Goal: Contribute content: Add original content to the website for others to see

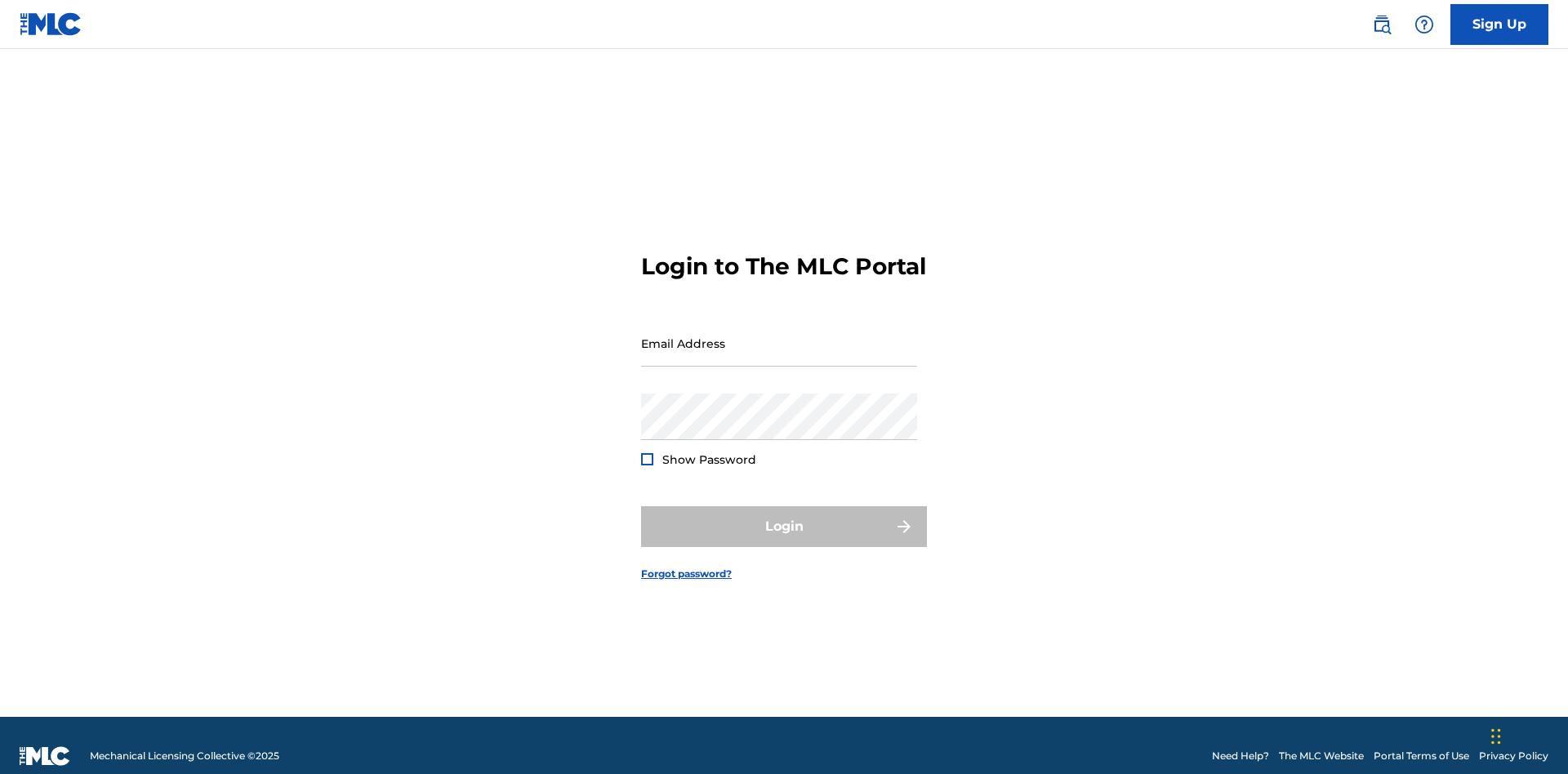
scroll to position [22, 0]
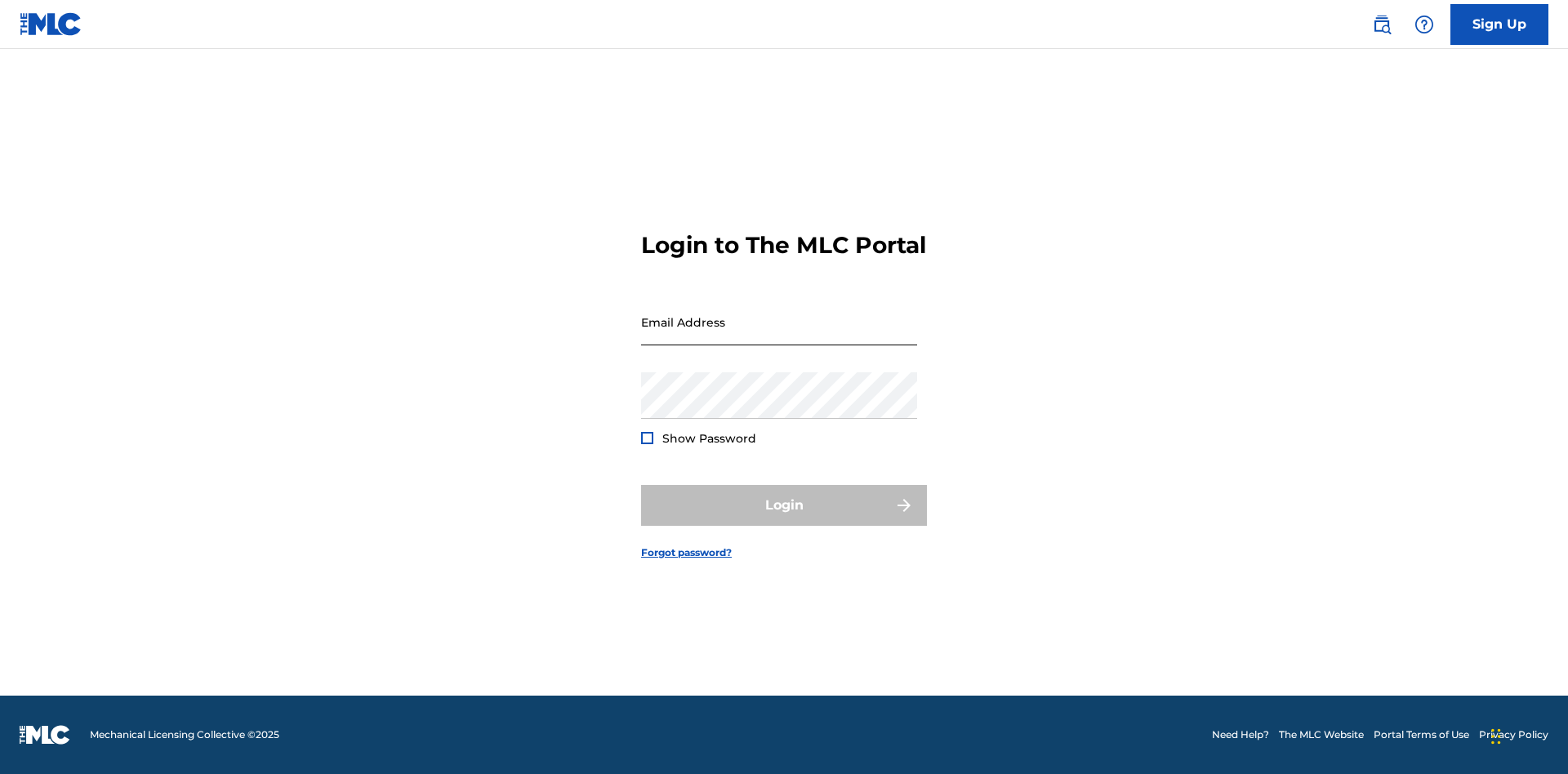
click at [779, 336] on input "Email Address" at bounding box center [779, 322] width 276 height 47
type input "[EMAIL_ADDRESS][DOMAIN_NAME]"
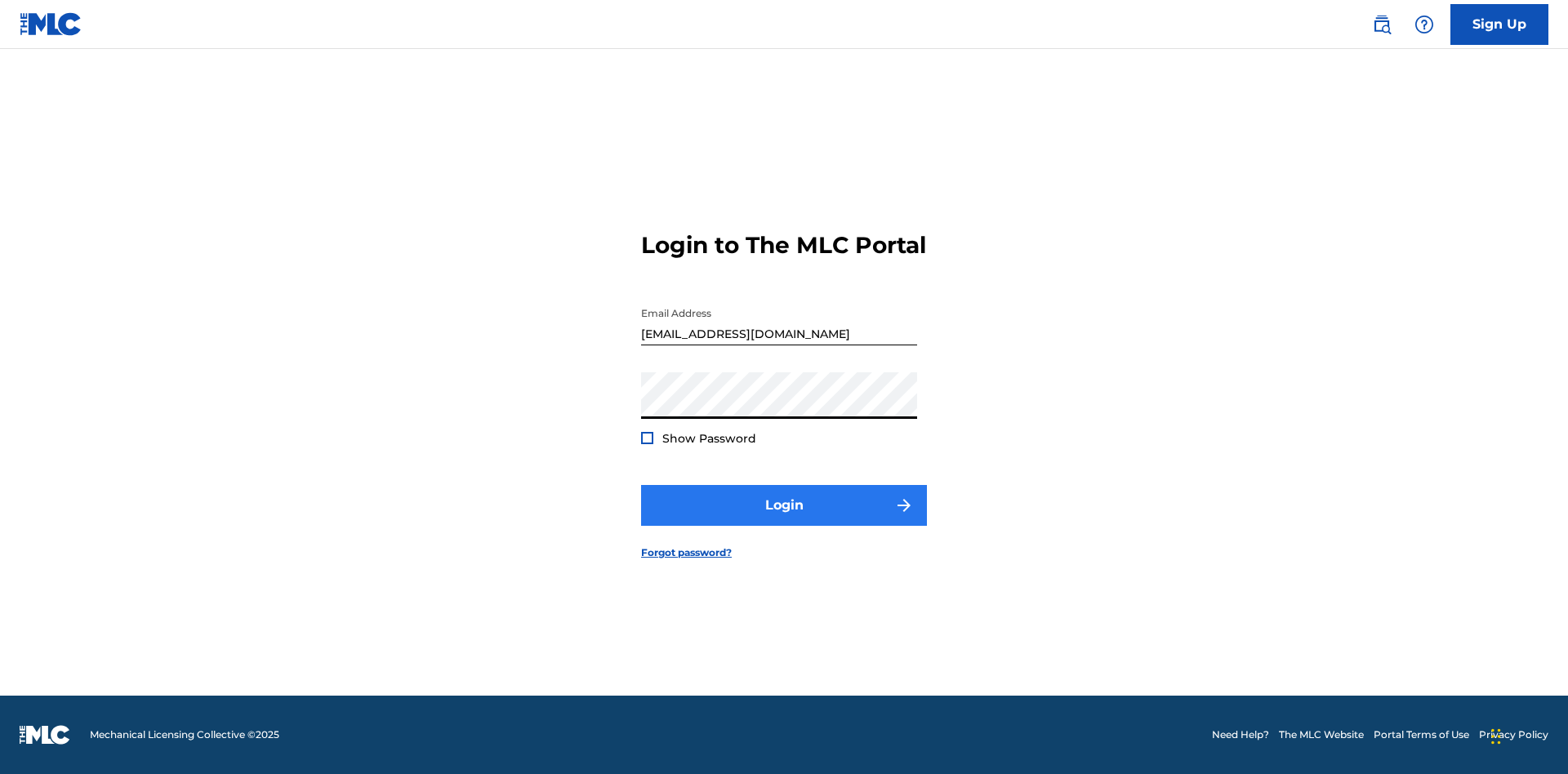
click at [784, 519] on button "Login" at bounding box center [784, 505] width 286 height 40
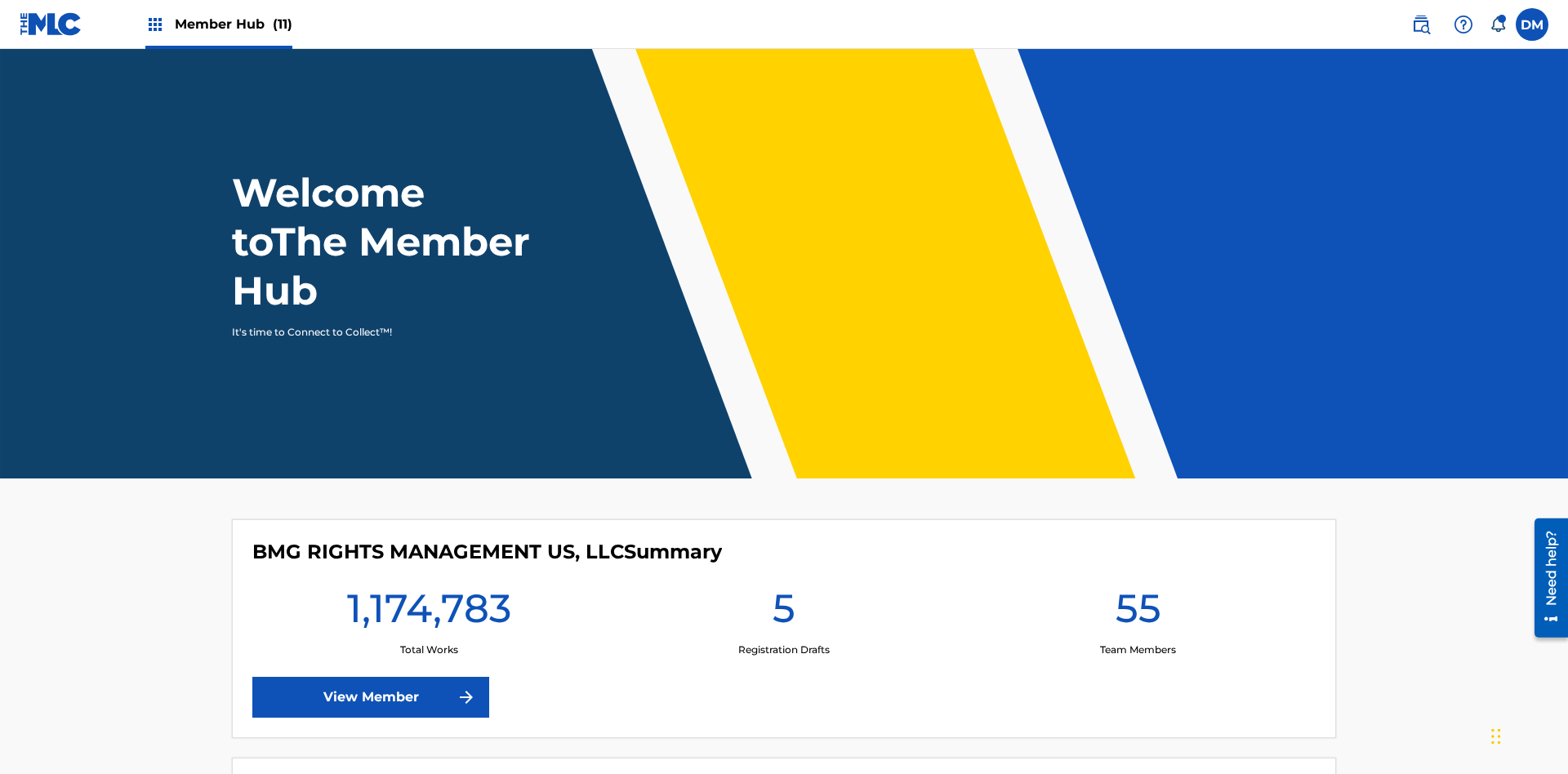
click at [233, 23] on span "Member Hub (11)" at bounding box center [233, 23] width 118 height 19
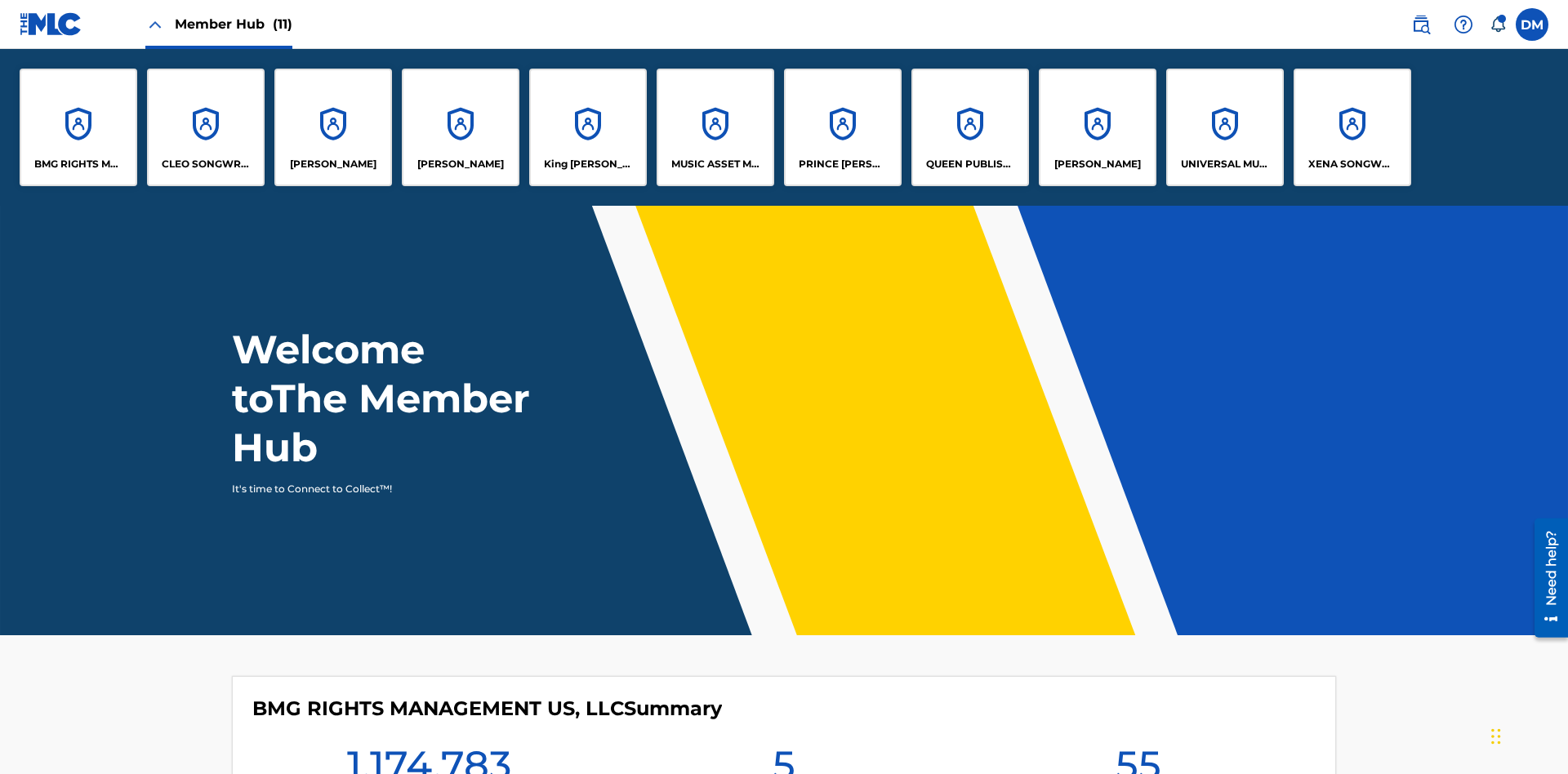
scroll to position [58, 0]
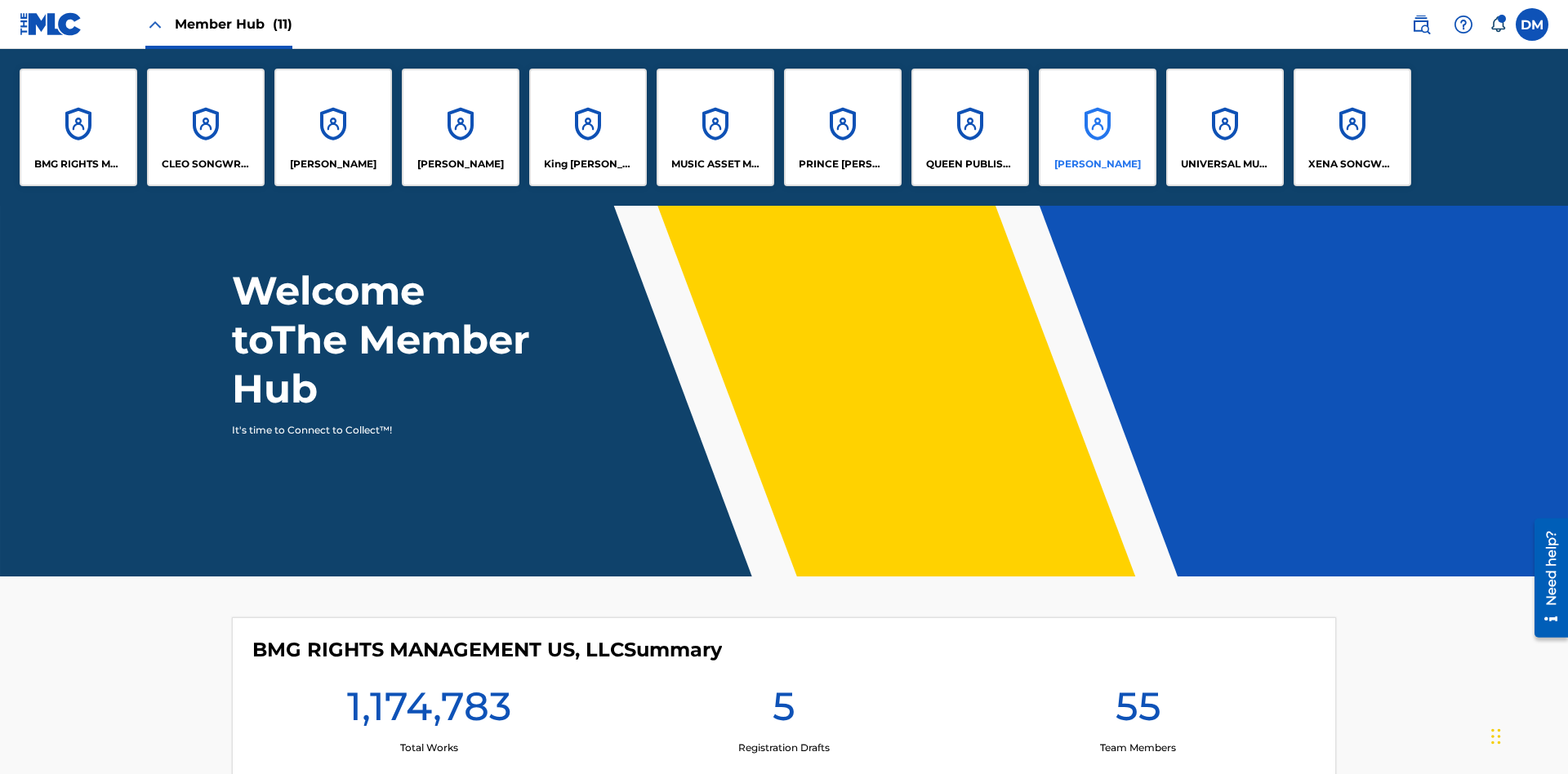
click at [1096, 164] on p "[PERSON_NAME]" at bounding box center [1097, 164] width 86 height 14
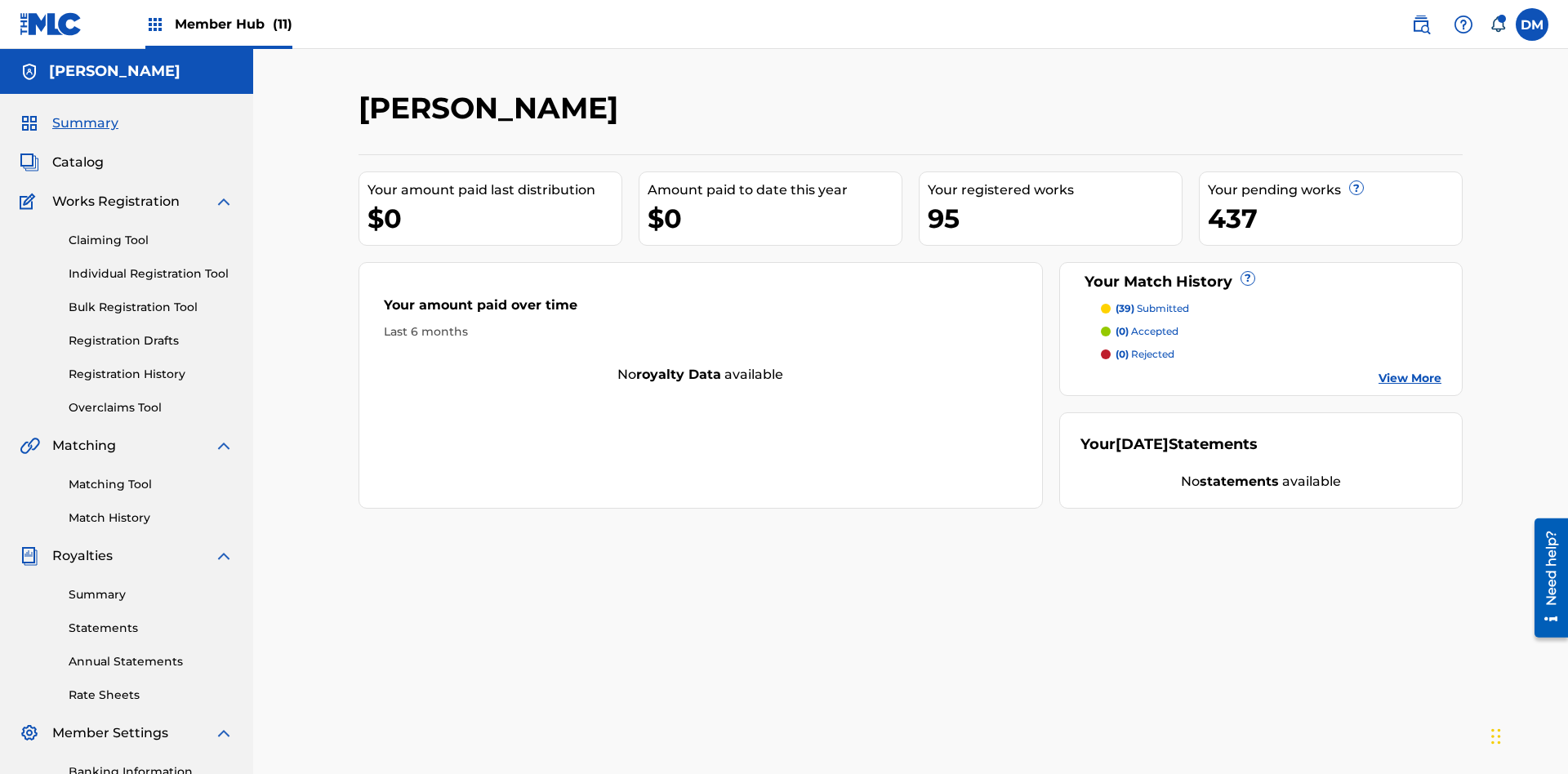
scroll to position [167, 0]
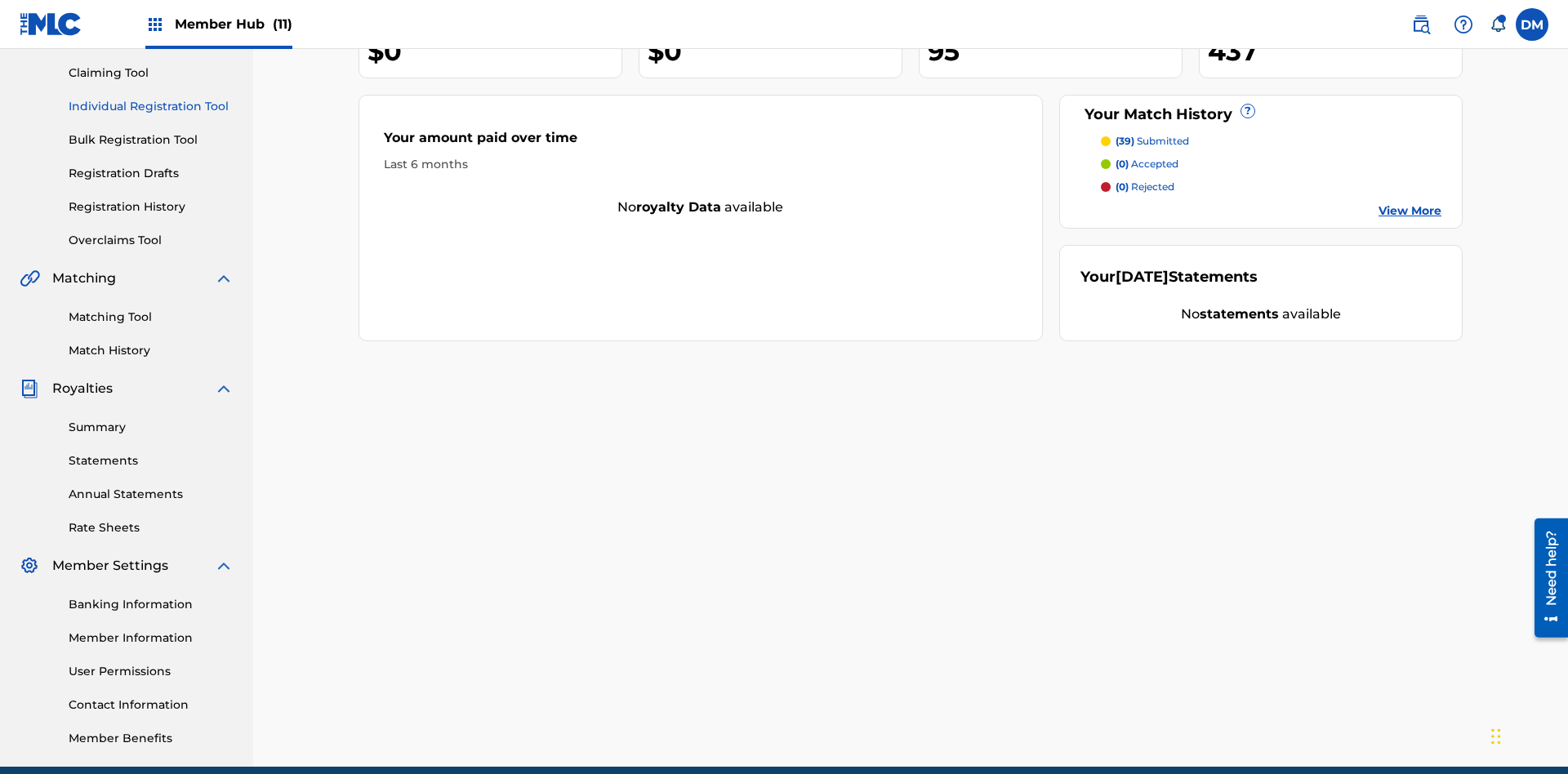
click at [151, 106] on link "Individual Registration Tool" at bounding box center [150, 106] width 165 height 17
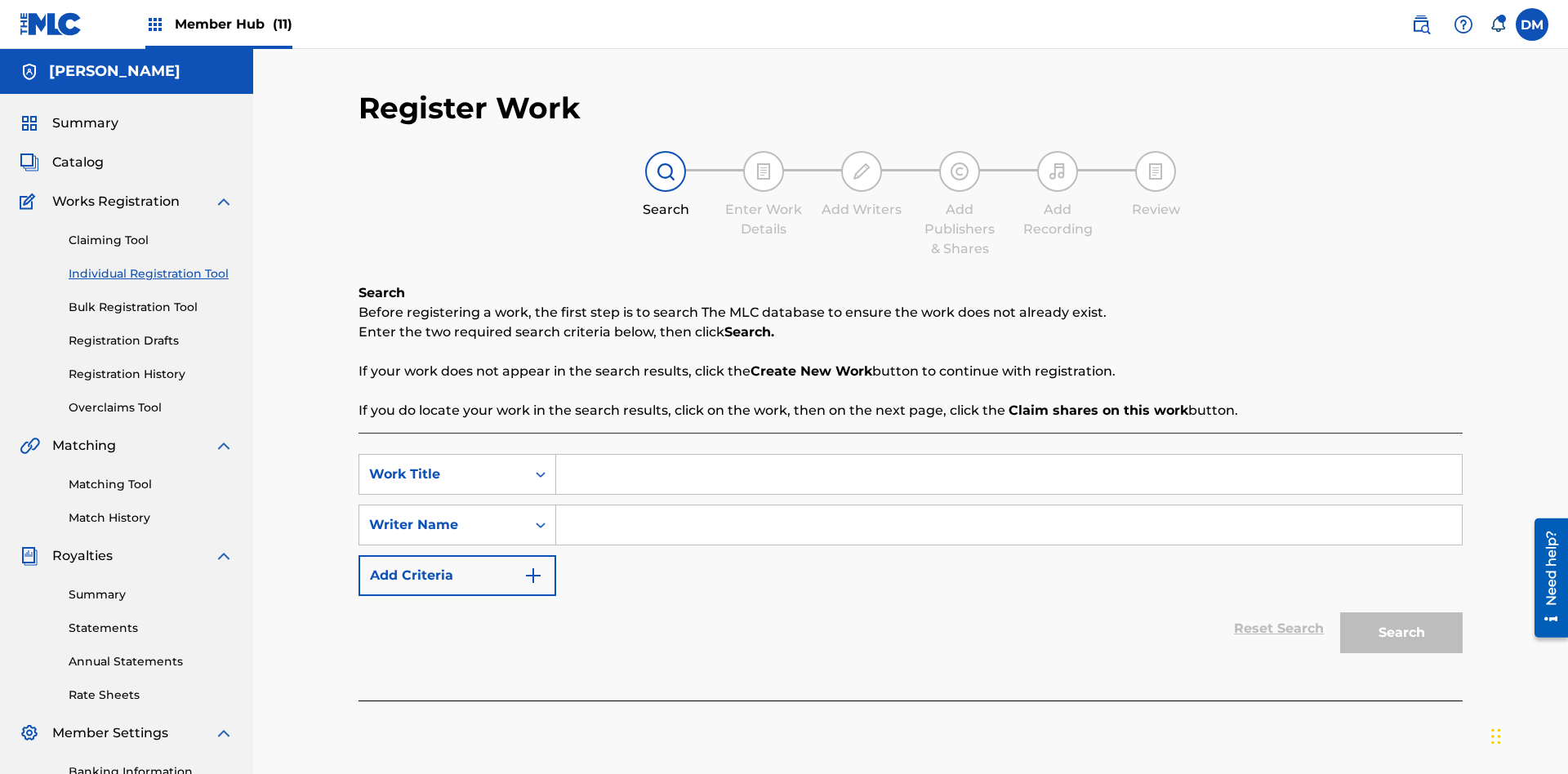
scroll to position [238, 0]
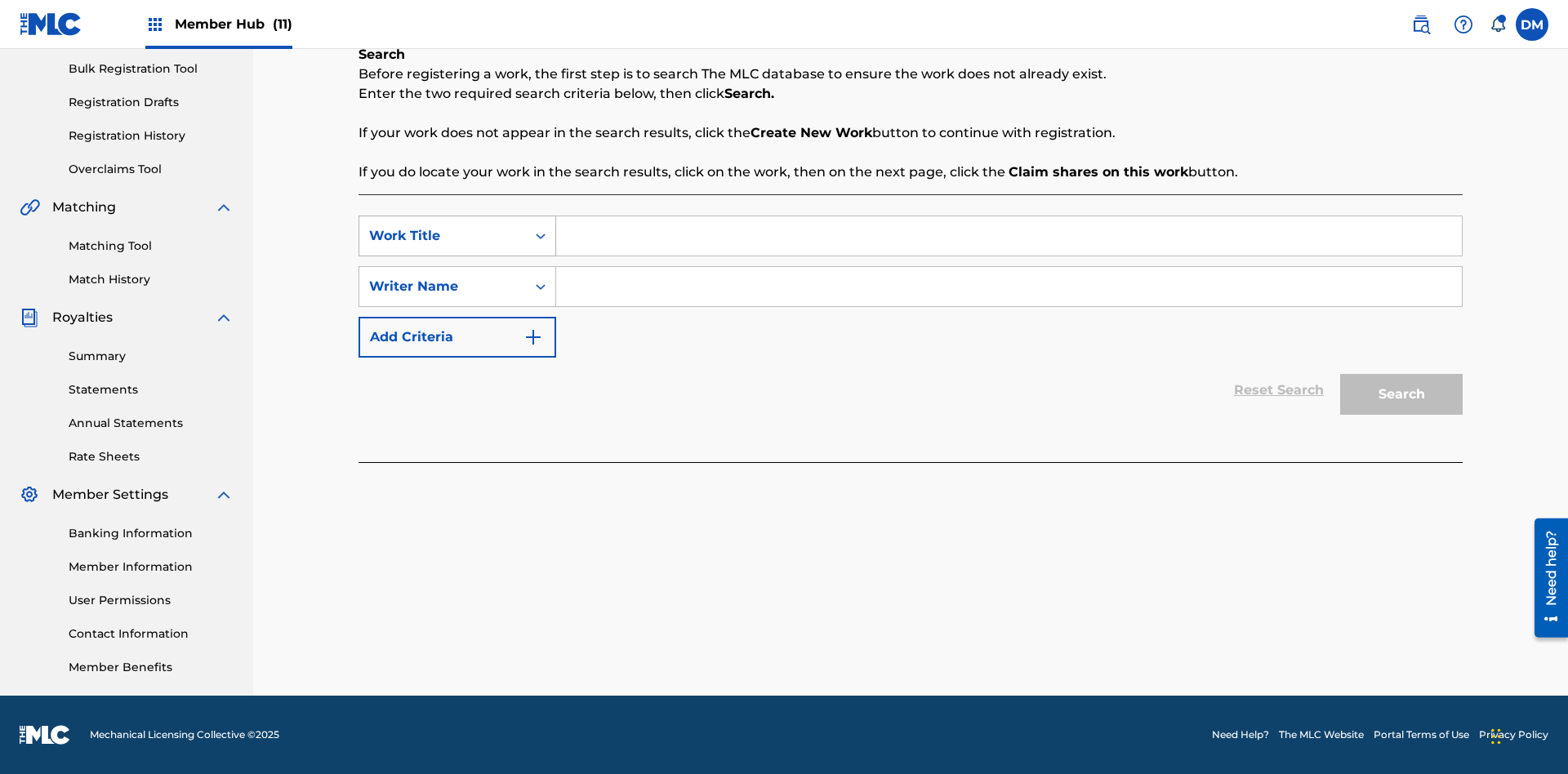
click at [443, 236] on div "Work Title" at bounding box center [442, 236] width 147 height 20
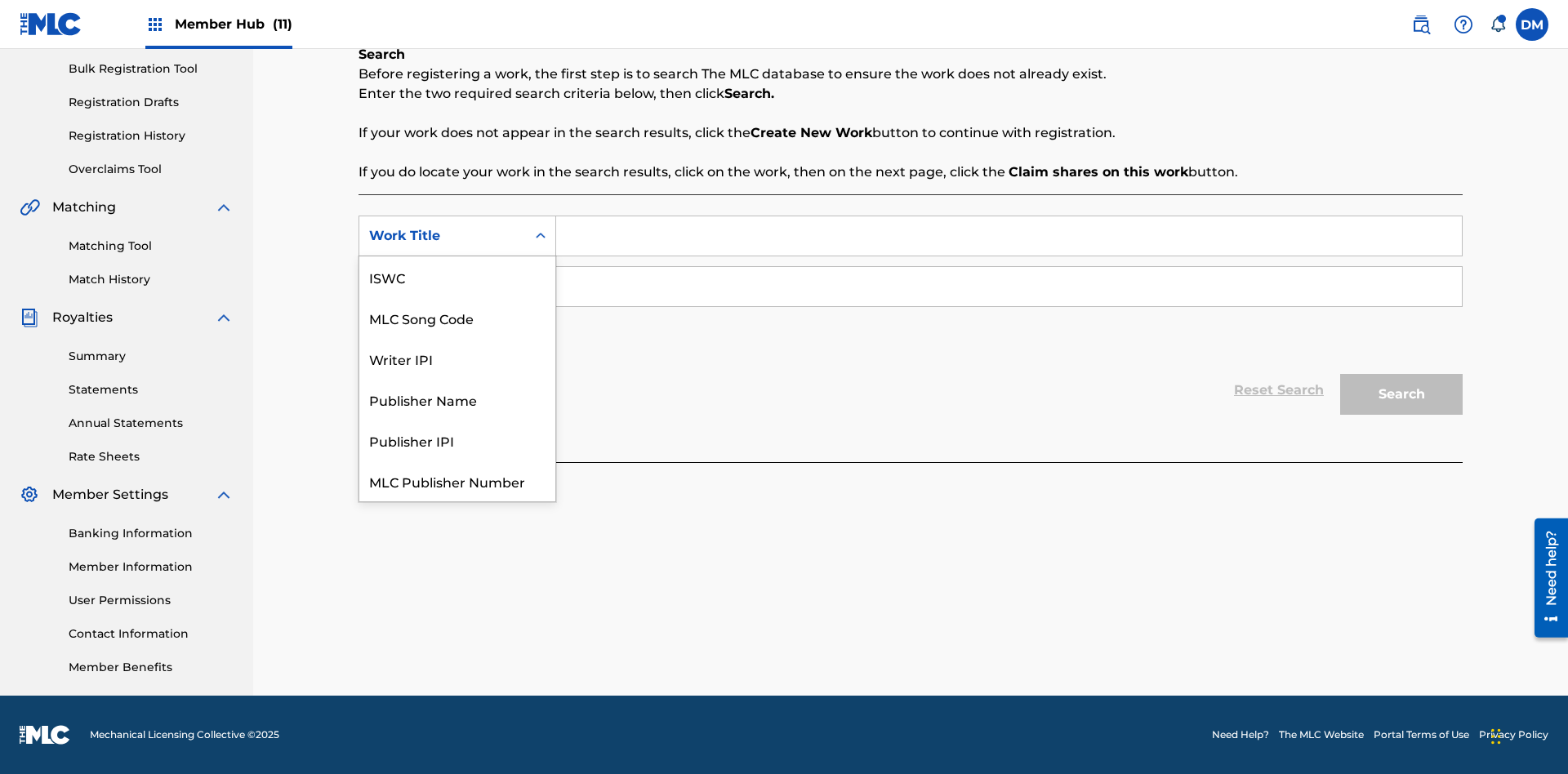
scroll to position [40, 0]
click at [457, 277] on div "MLC Song Code" at bounding box center [457, 276] width 196 height 40
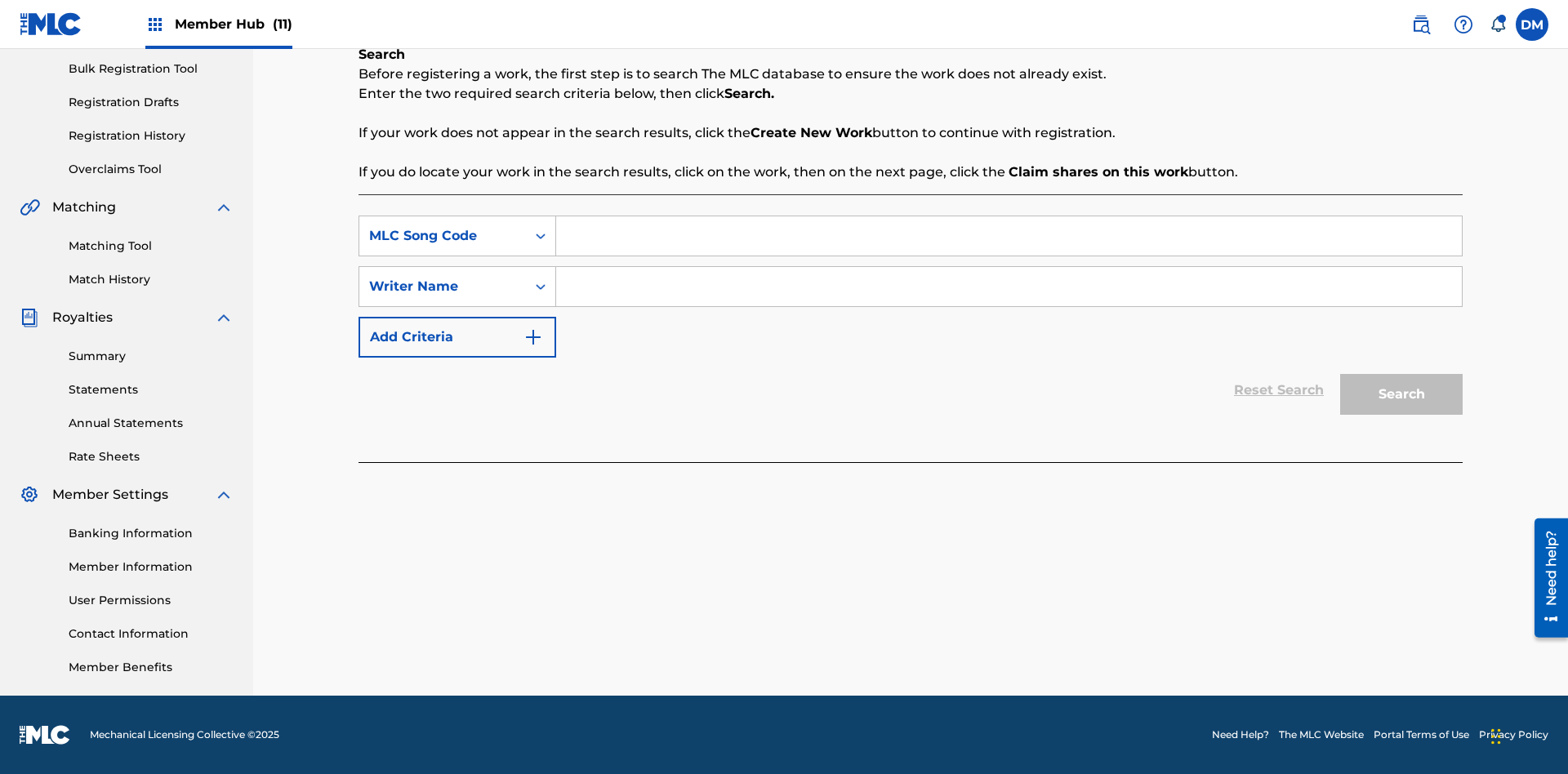
click at [1009, 236] on input "Search Form" at bounding box center [1009, 236] width 906 height 40
type input "MA9XWG"
click at [1009, 286] on input "Search Form" at bounding box center [1009, 287] width 906 height 40
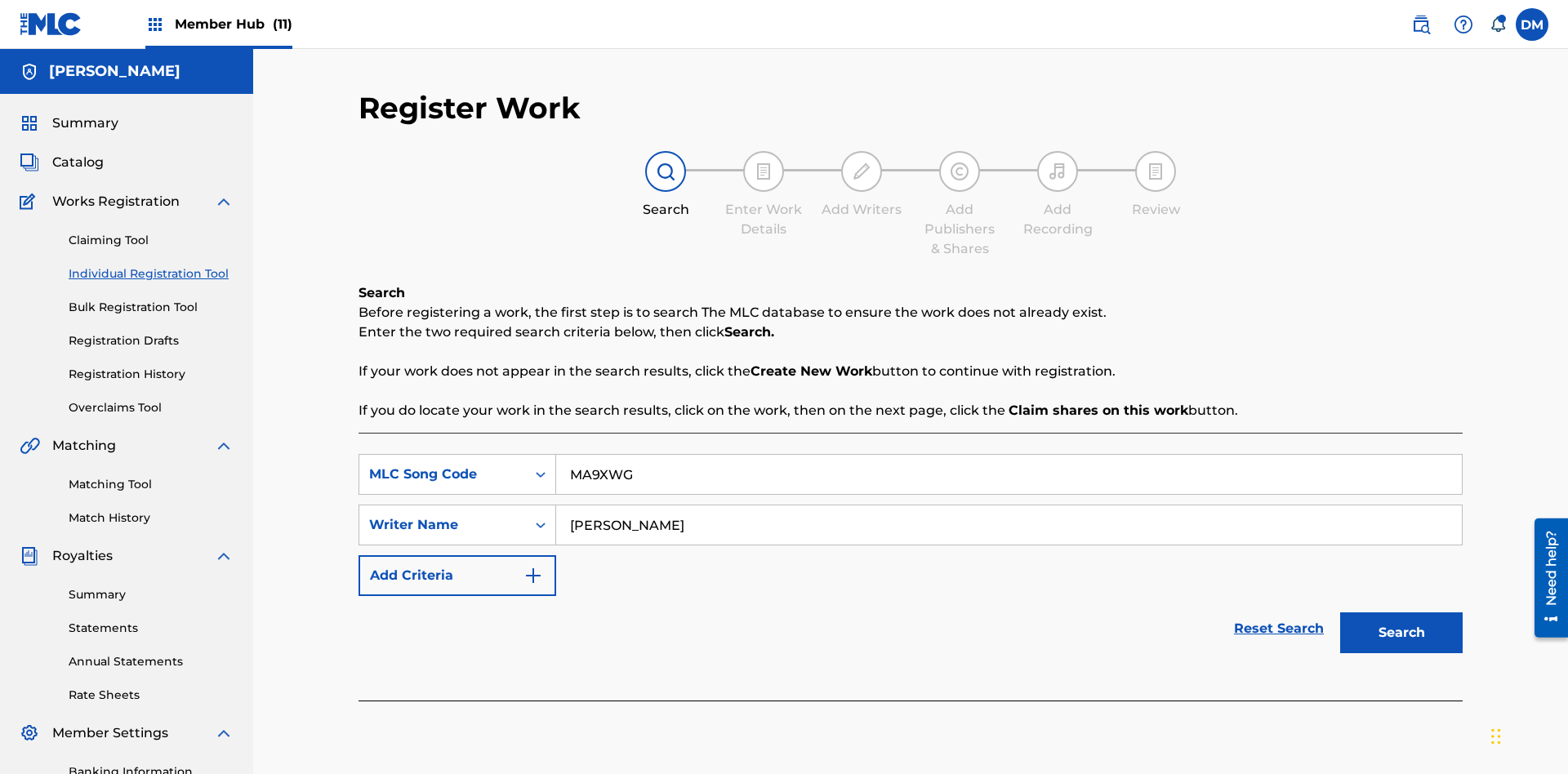
scroll to position [238, 0]
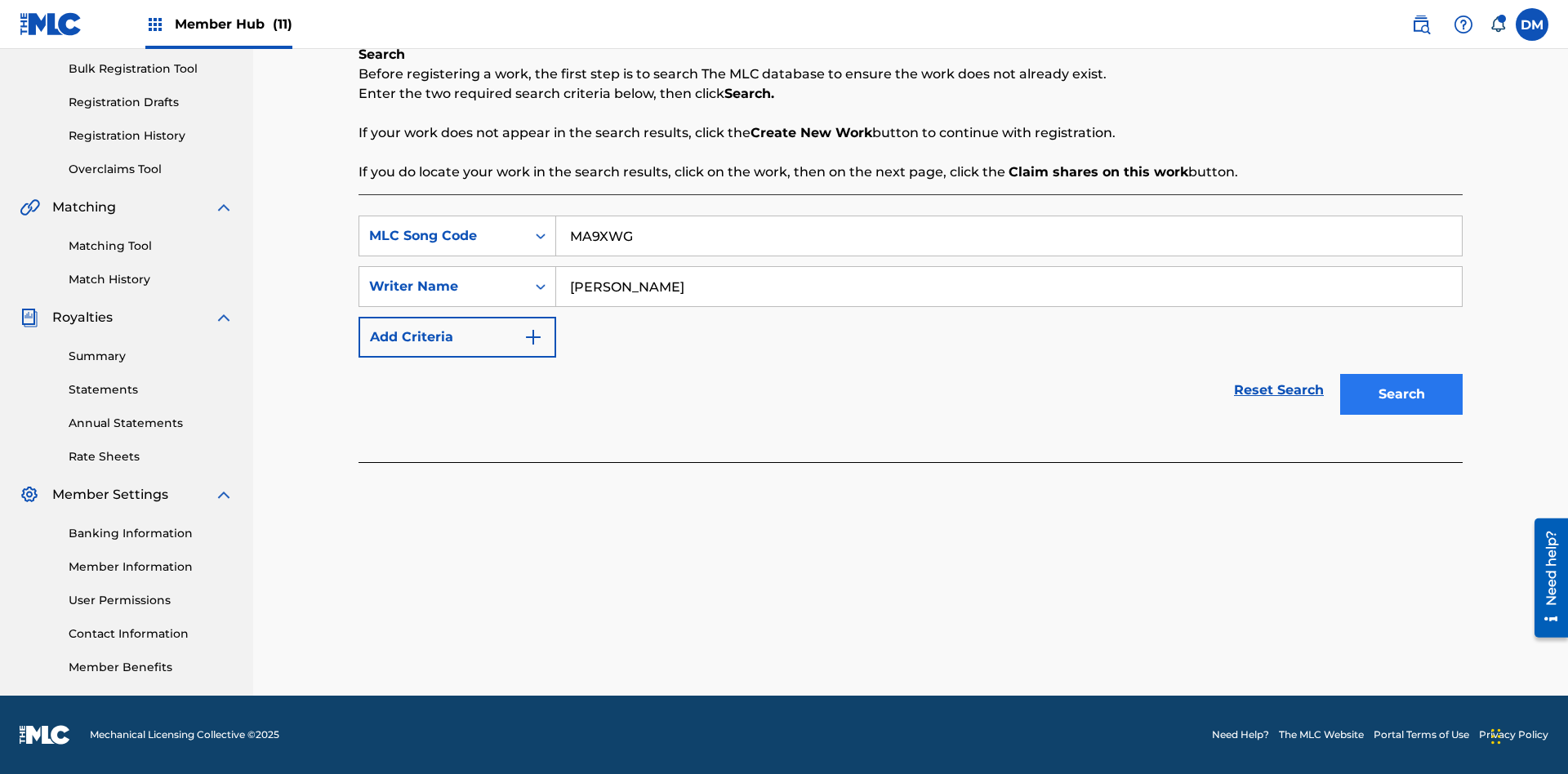
type input "[PERSON_NAME]"
click at [1401, 394] on button "Search" at bounding box center [1401, 394] width 122 height 40
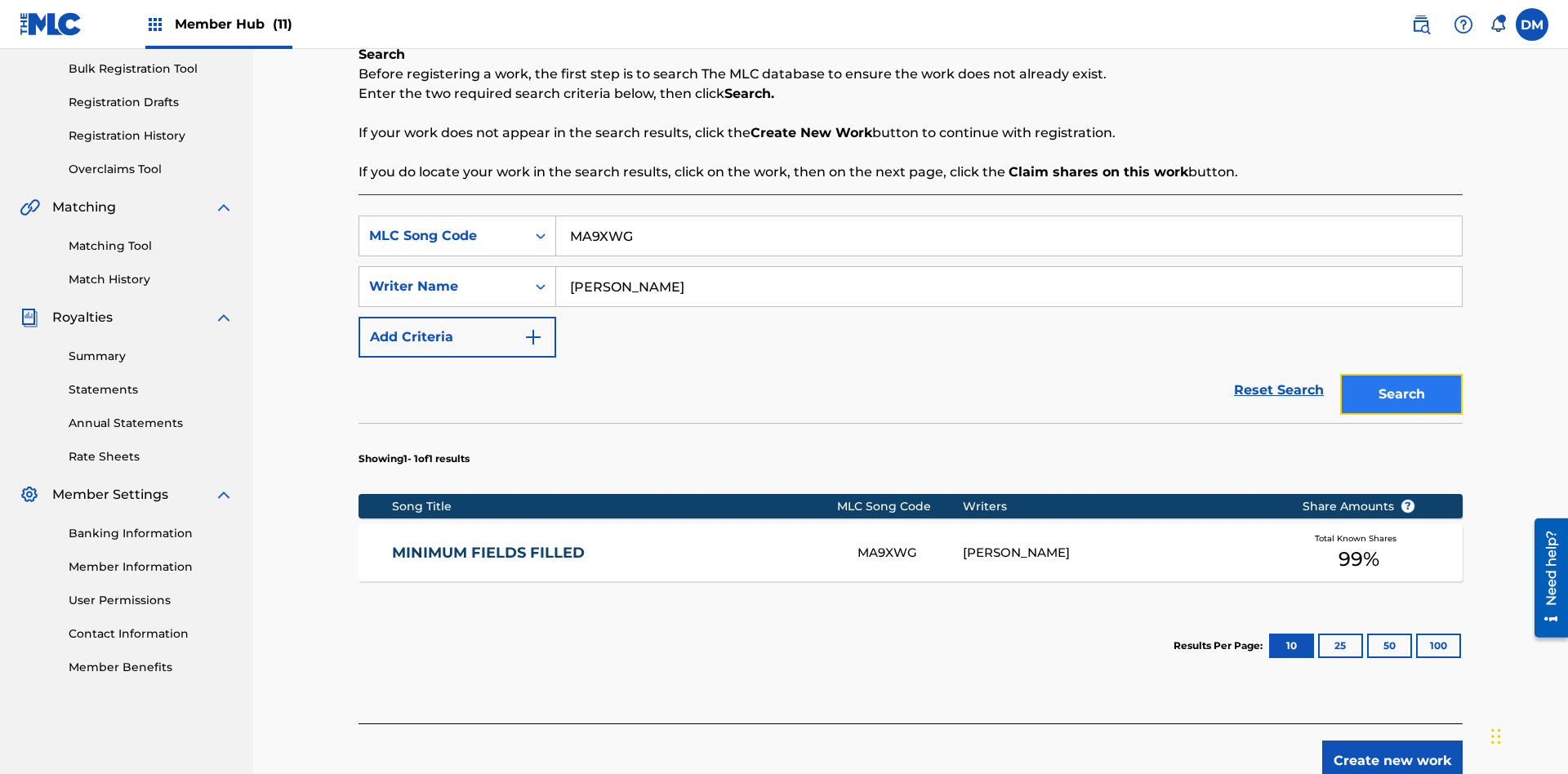
click at [1401, 394] on button "Search" at bounding box center [1401, 394] width 122 height 40
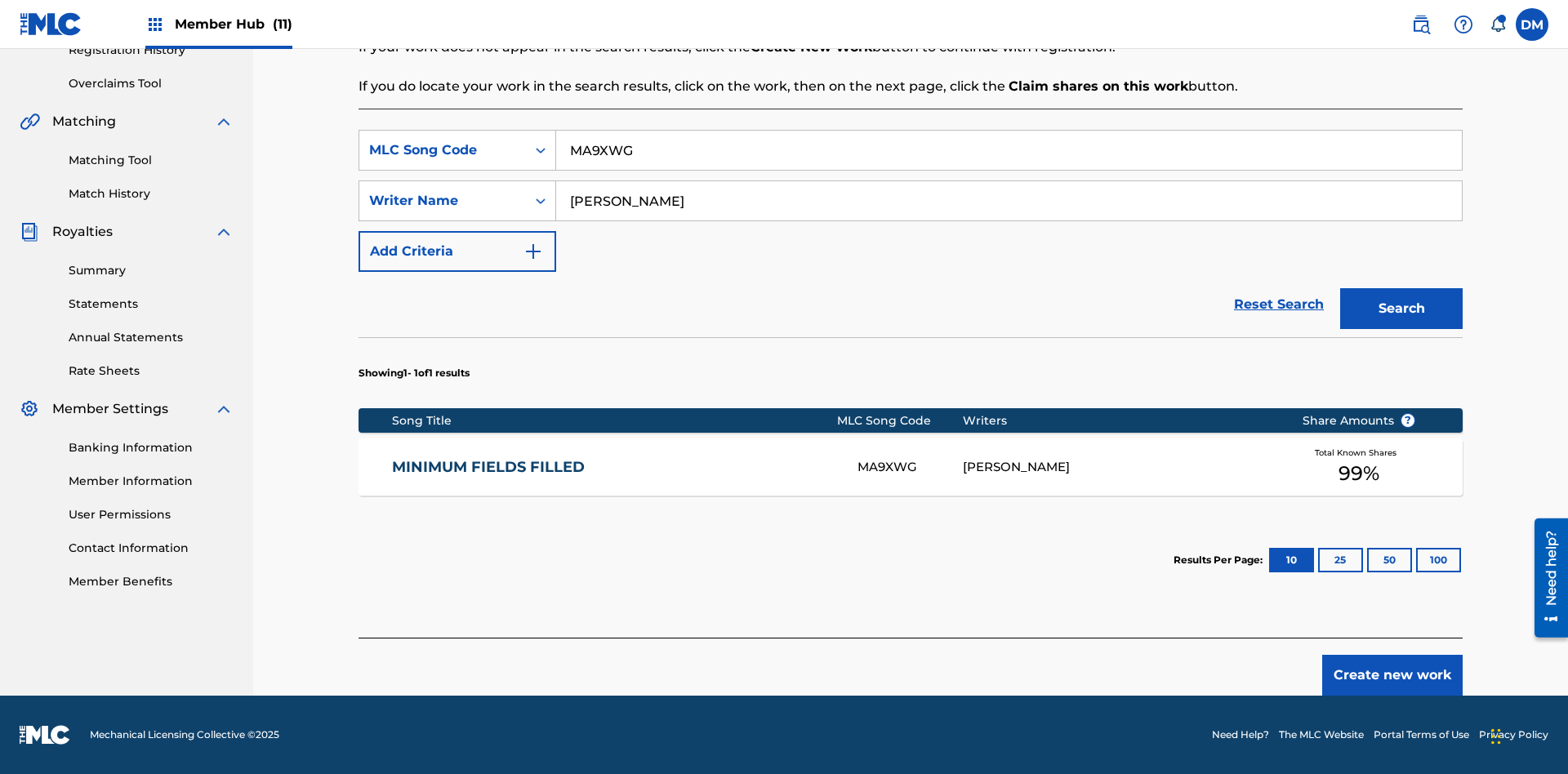
click at [910, 467] on div "MA9XWG" at bounding box center [910, 467] width 104 height 19
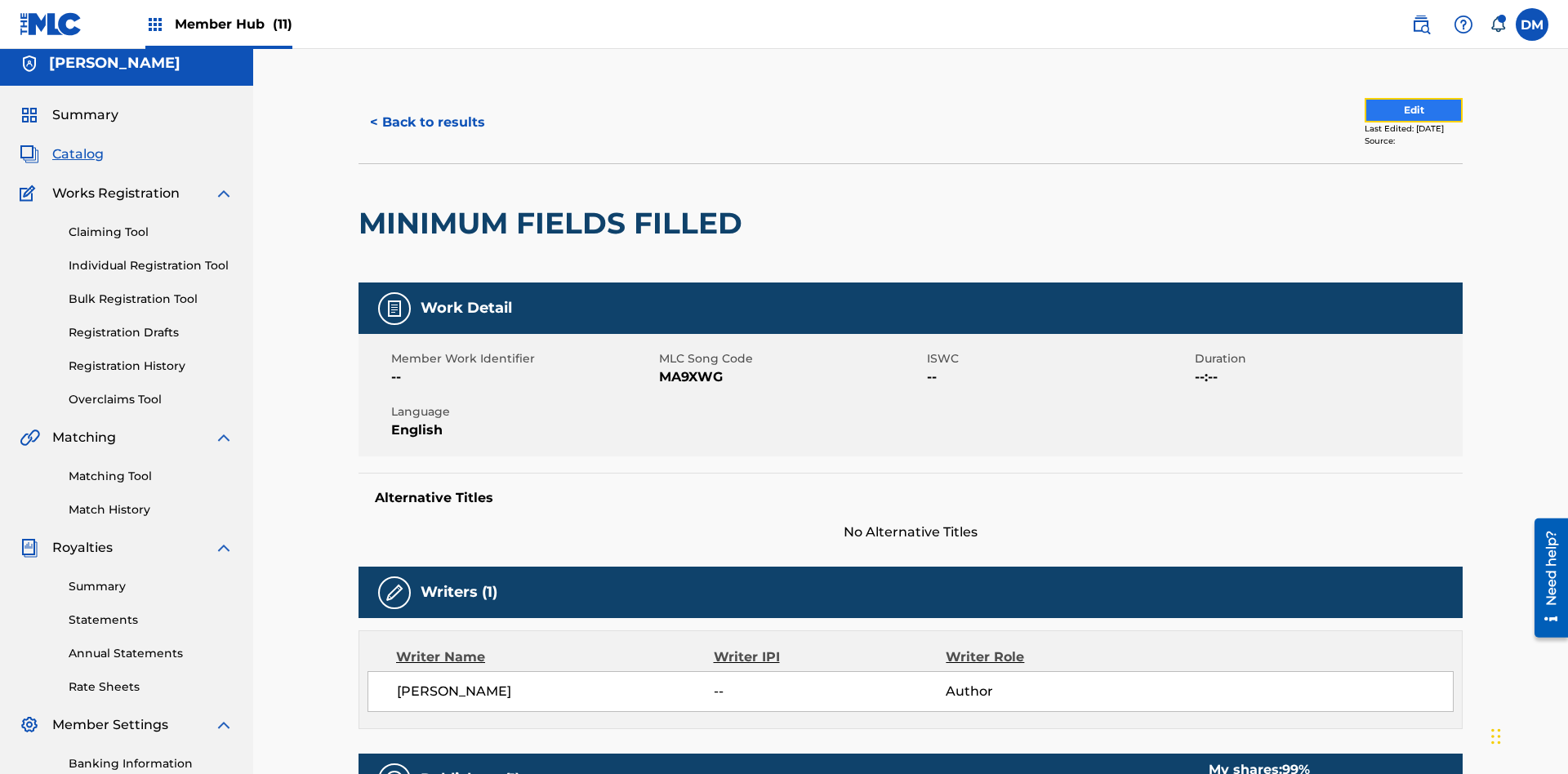
click at [1395, 110] on button "Edit" at bounding box center [1413, 110] width 98 height 24
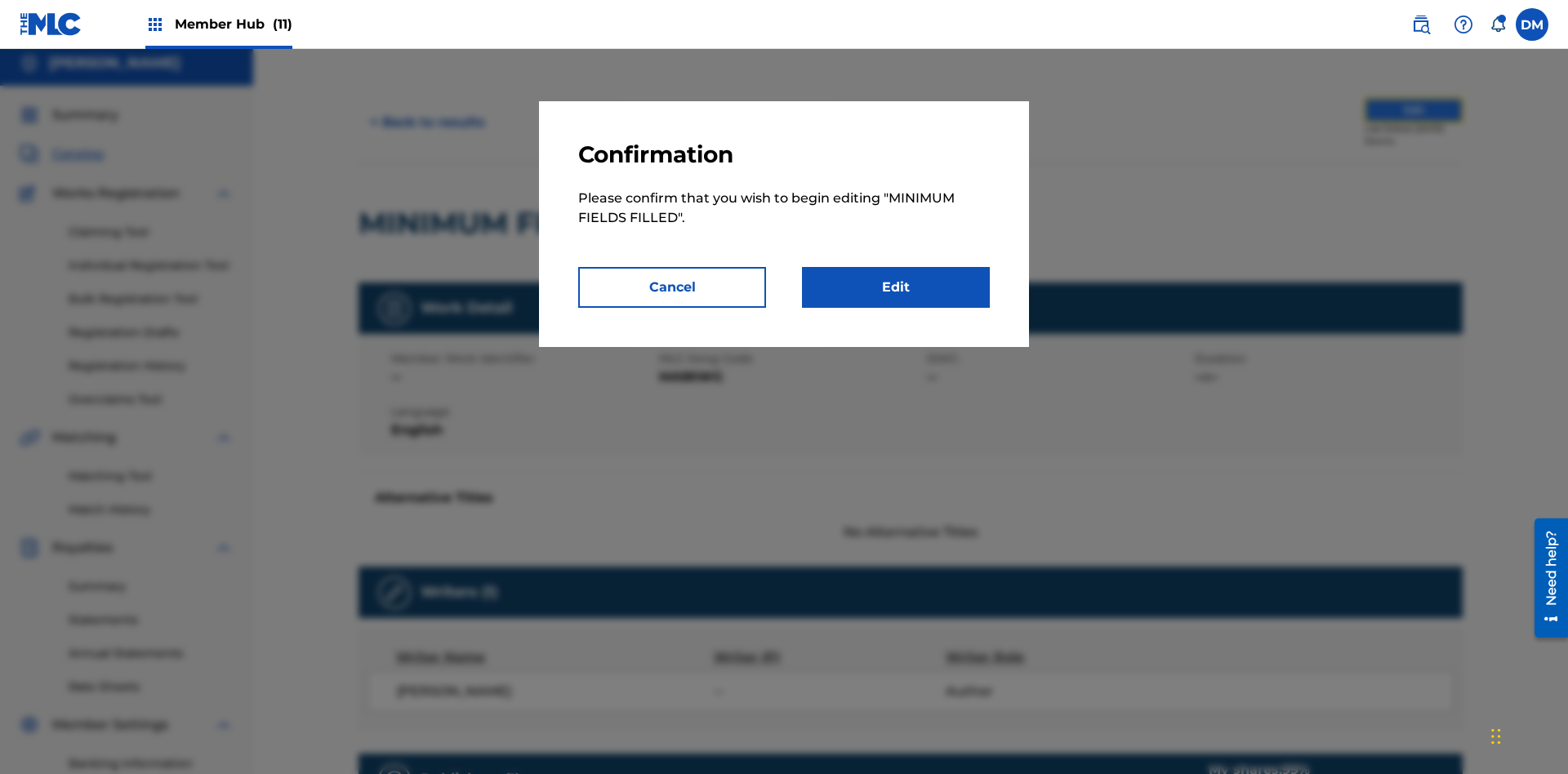
scroll to position [177, 0]
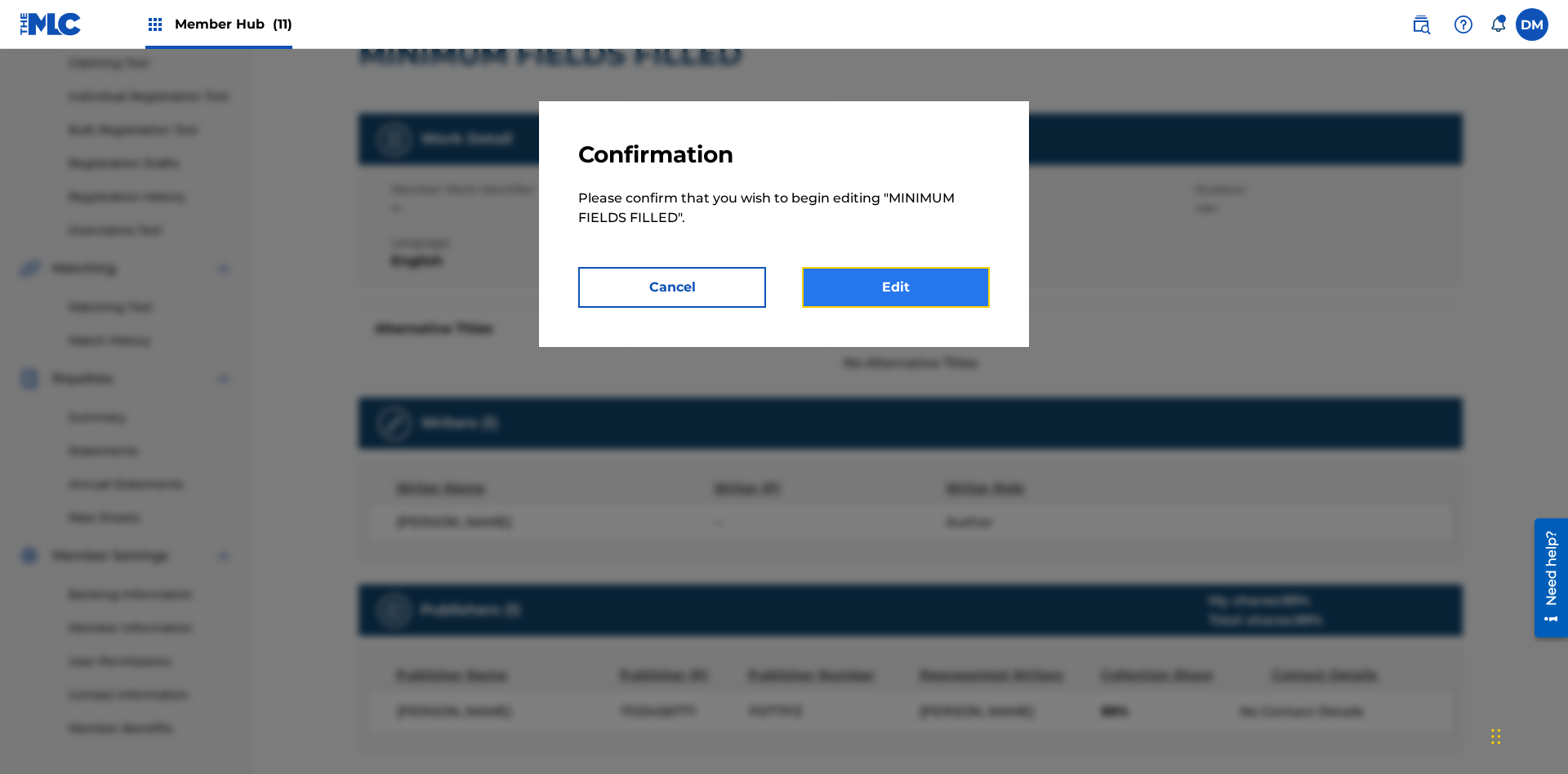
click at [896, 287] on link "Edit" at bounding box center [896, 287] width 188 height 40
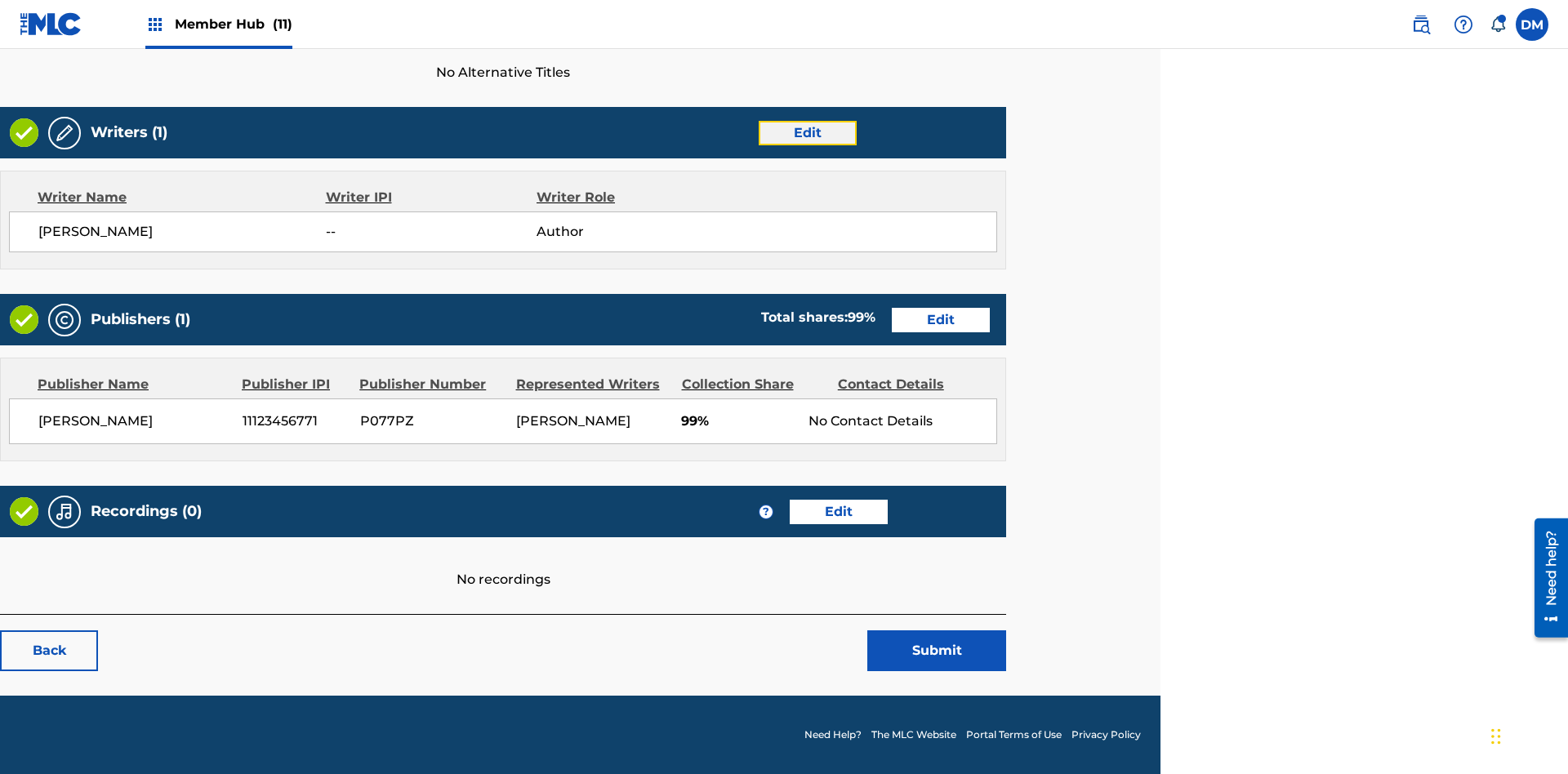
click at [807, 132] on link "Edit" at bounding box center [807, 132] width 98 height 24
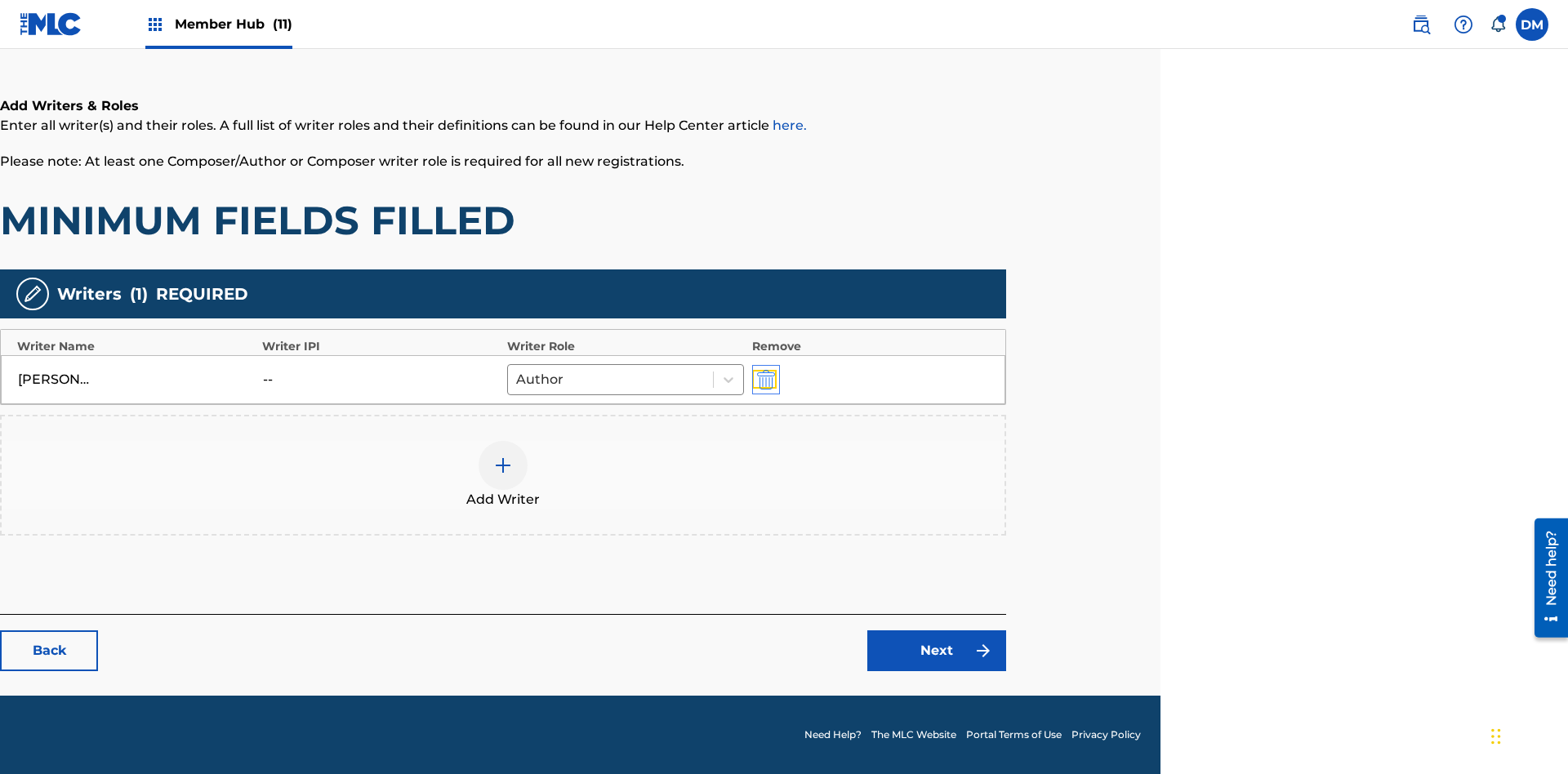
click at [763, 379] on img "submit" at bounding box center [766, 380] width 18 height 20
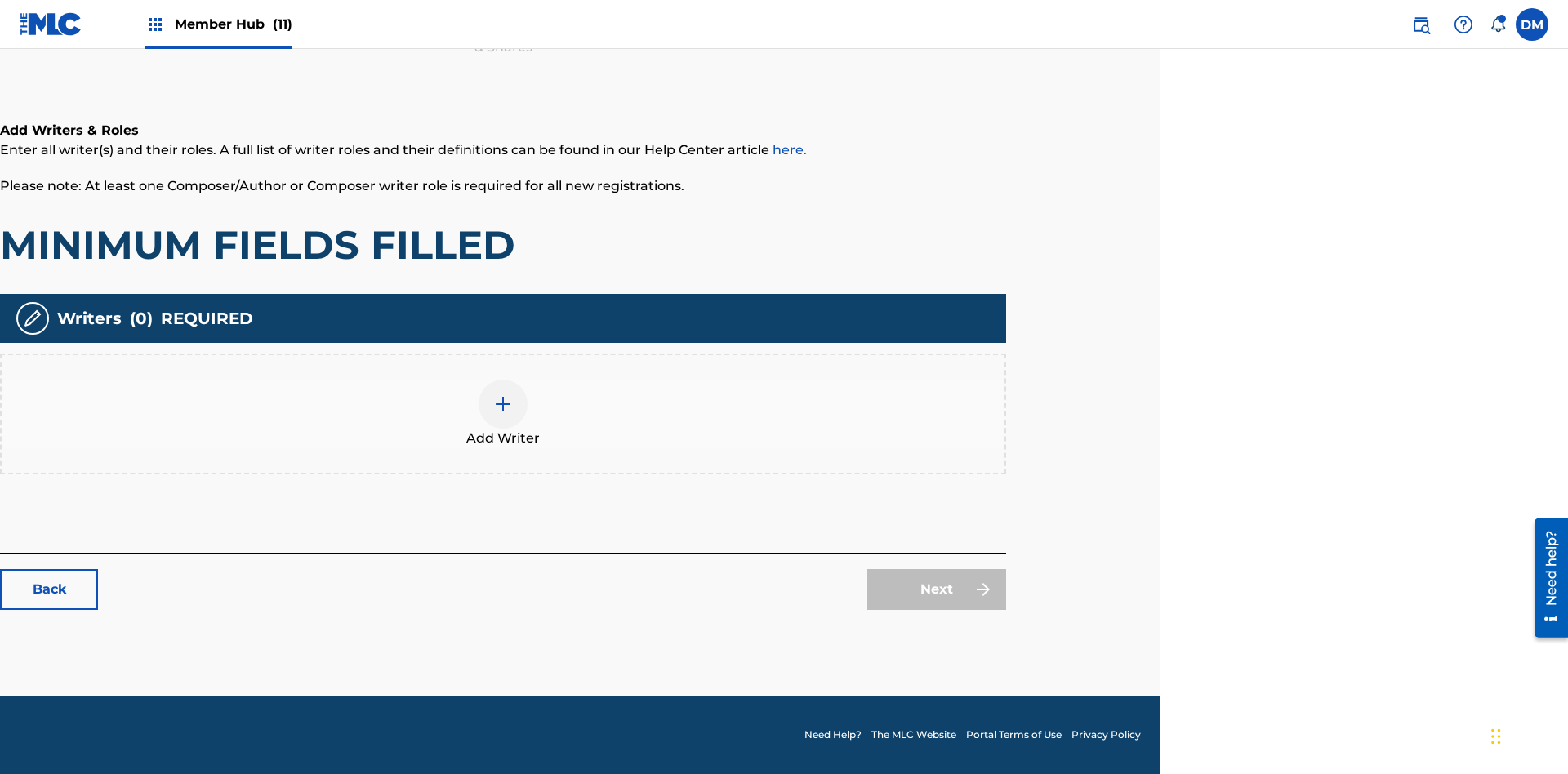
scroll to position [238, 408]
click at [503, 413] on img at bounding box center [503, 404] width 20 height 20
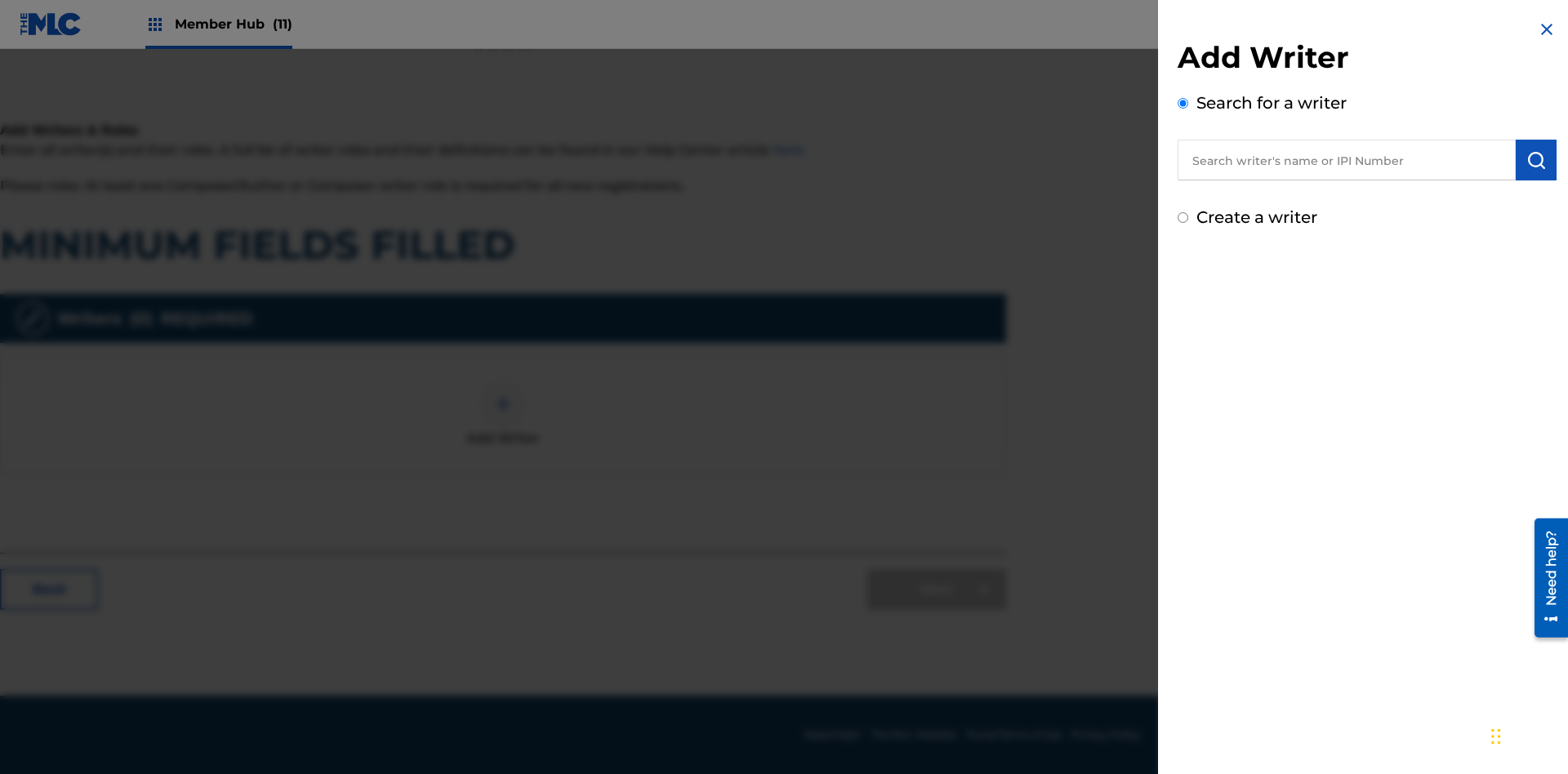
click at [1347, 160] on input "text" at bounding box center [1347, 159] width 338 height 40
type input "Test2025.09.23.04.50.28"
click at [1536, 160] on img "submit" at bounding box center [1536, 160] width 20 height 20
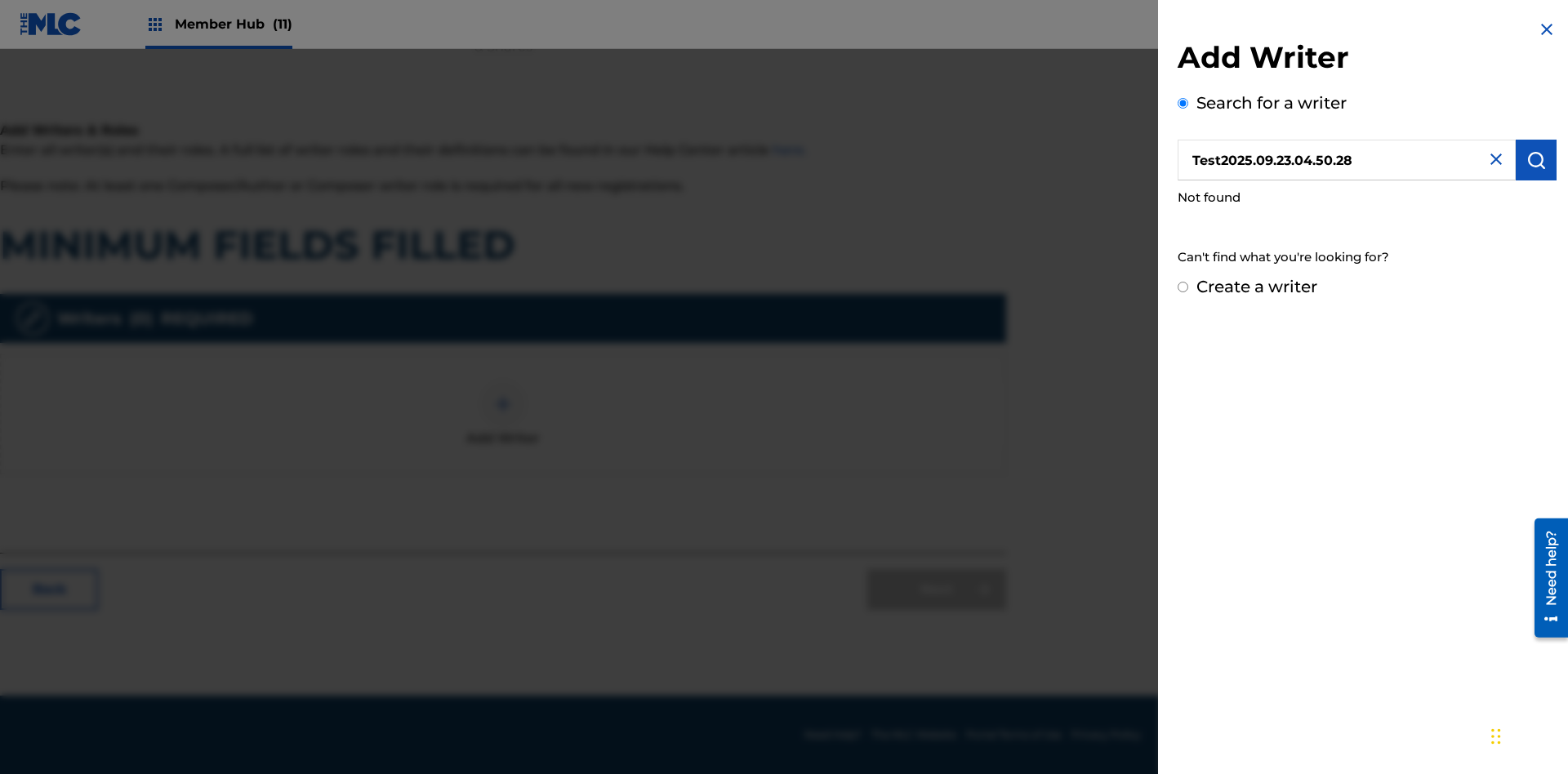
click at [1184, 287] on input "Create a writer" at bounding box center [1183, 287] width 11 height 11
radio input "false"
radio input "true"
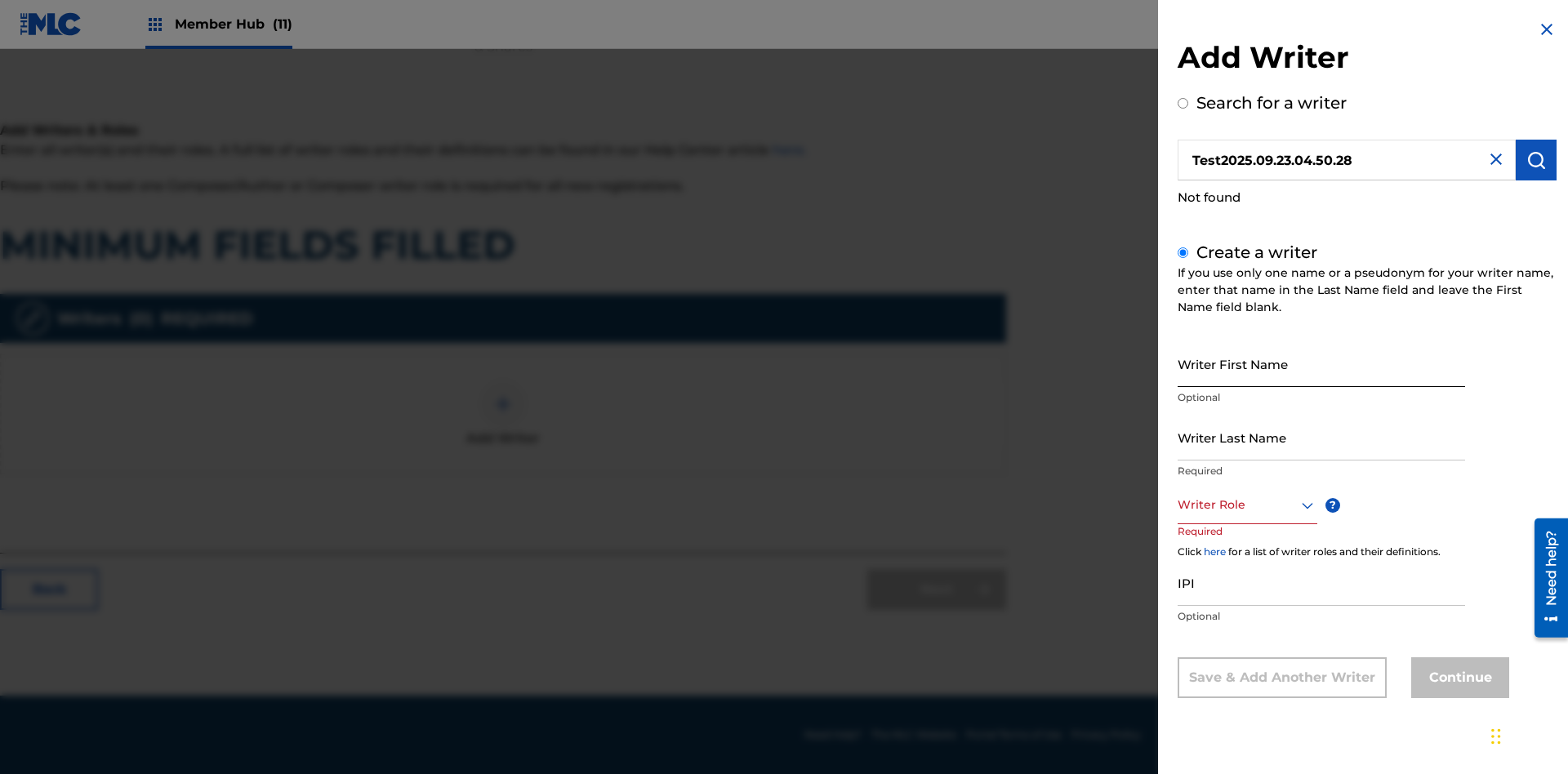
click at [1321, 364] on input "Writer First Name" at bounding box center [1320, 364] width 287 height 47
type input "Test2025.09.23.04.50.31"
click at [1321, 436] on input "Writer Last Name" at bounding box center [1320, 437] width 287 height 47
type input "Test2025.09.23.04.50.32"
click at [1247, 505] on div at bounding box center [1247, 505] width 140 height 21
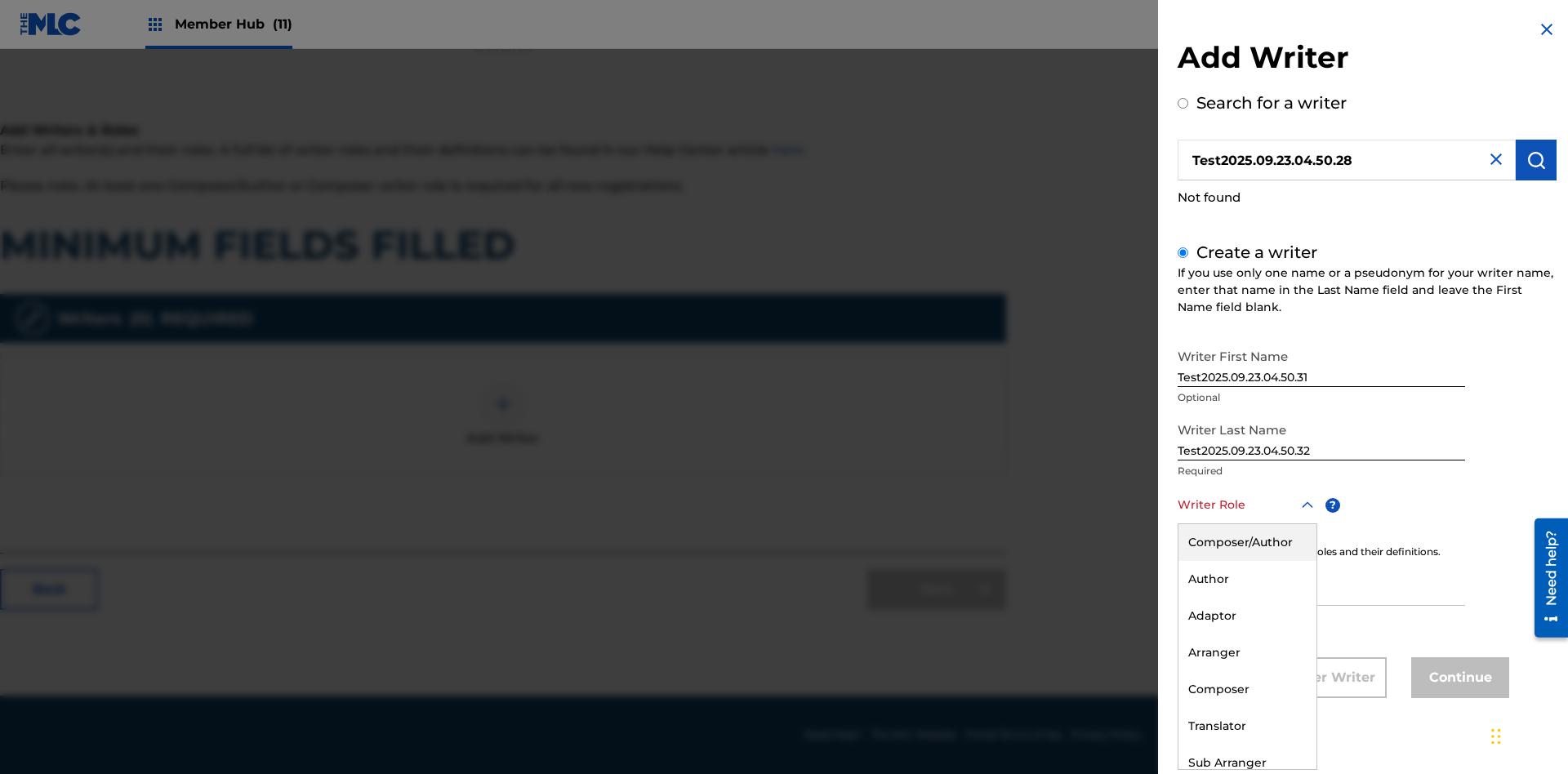
click at [1247, 616] on div "Adaptor" at bounding box center [1247, 616] width 138 height 37
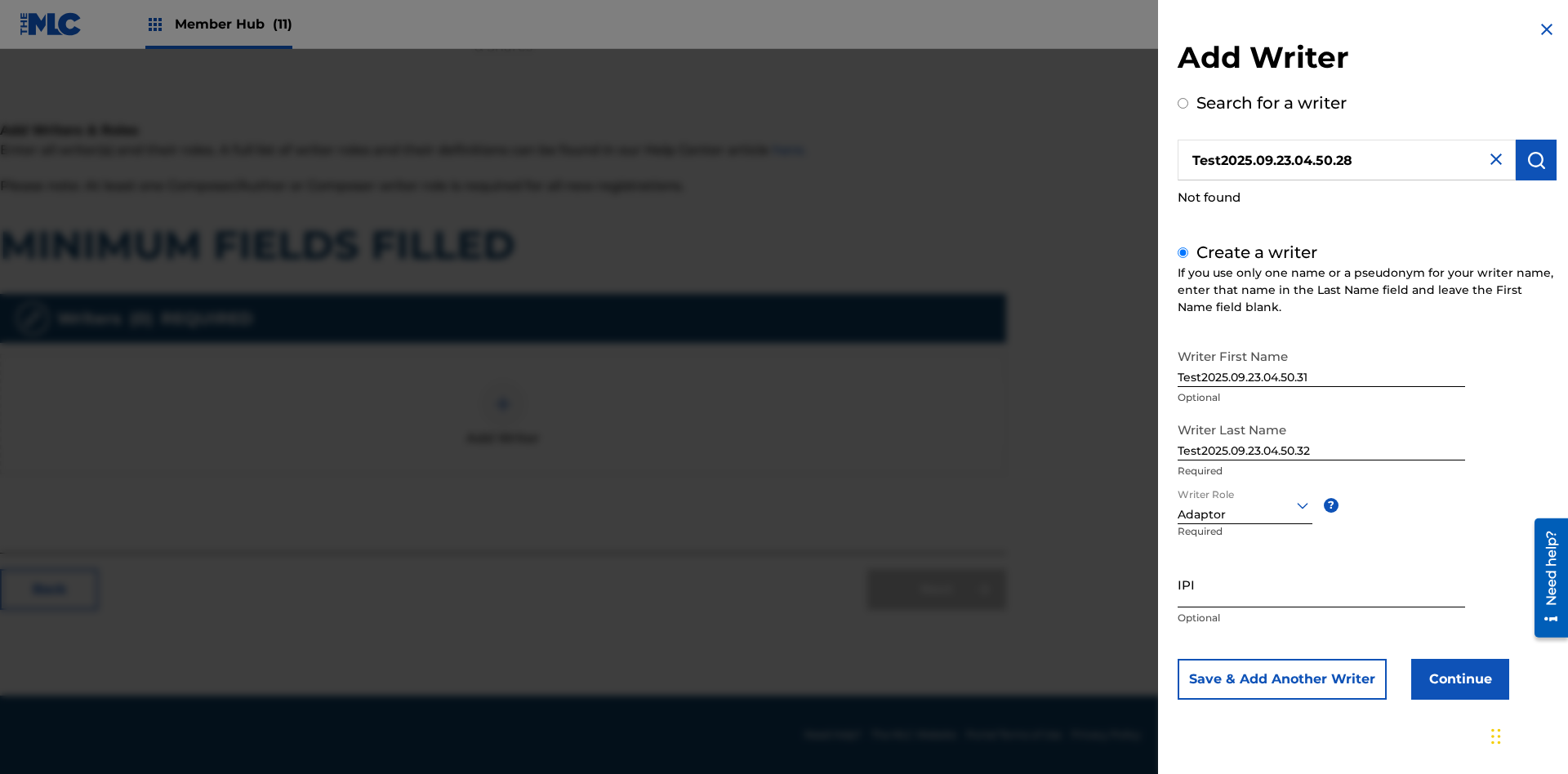
click at [1321, 584] on input "IPI" at bounding box center [1320, 584] width 287 height 47
type input "595839777"
click at [1458, 679] on button "Continue" at bounding box center [1460, 679] width 98 height 40
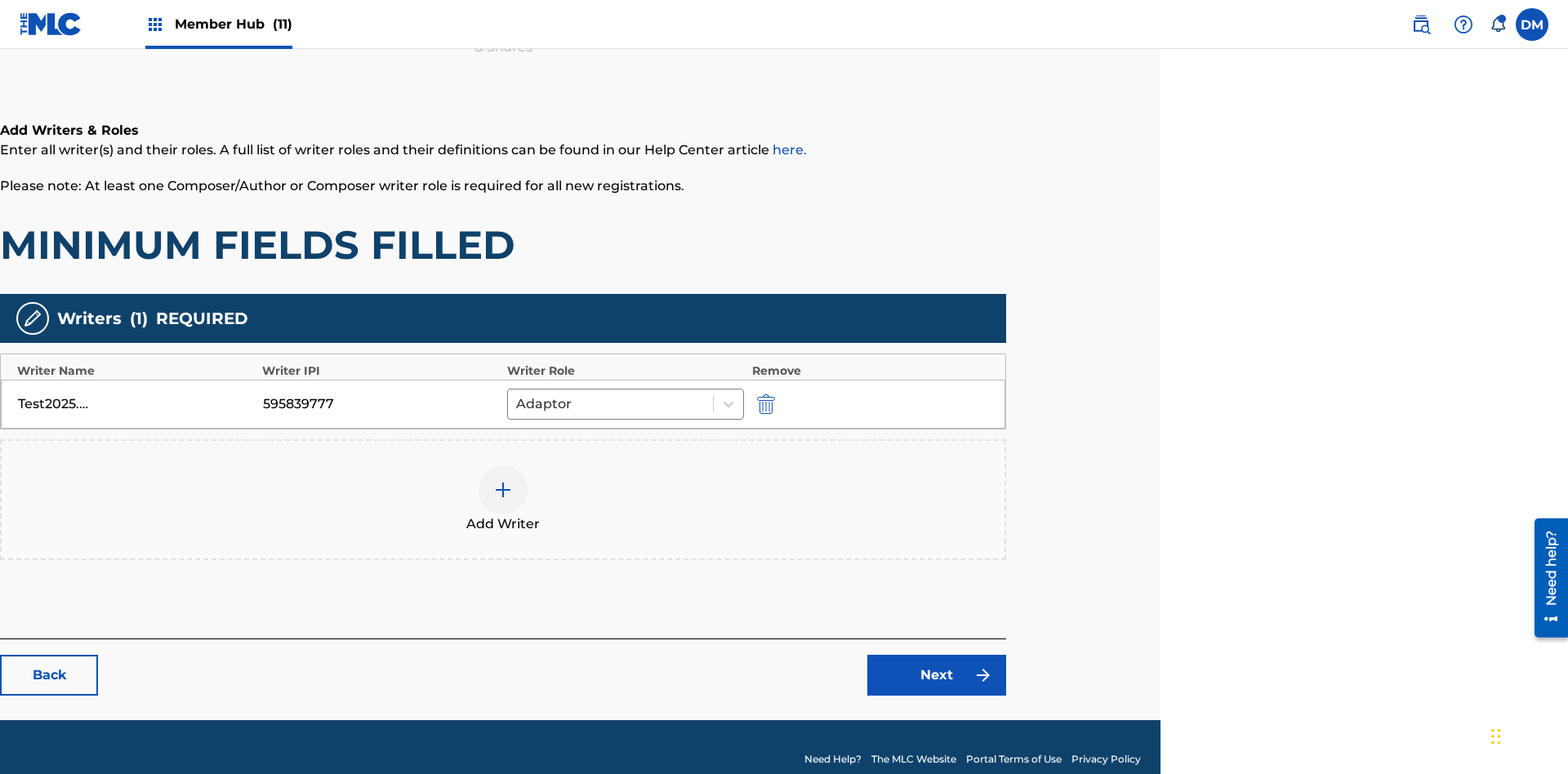
scroll to position [263, 408]
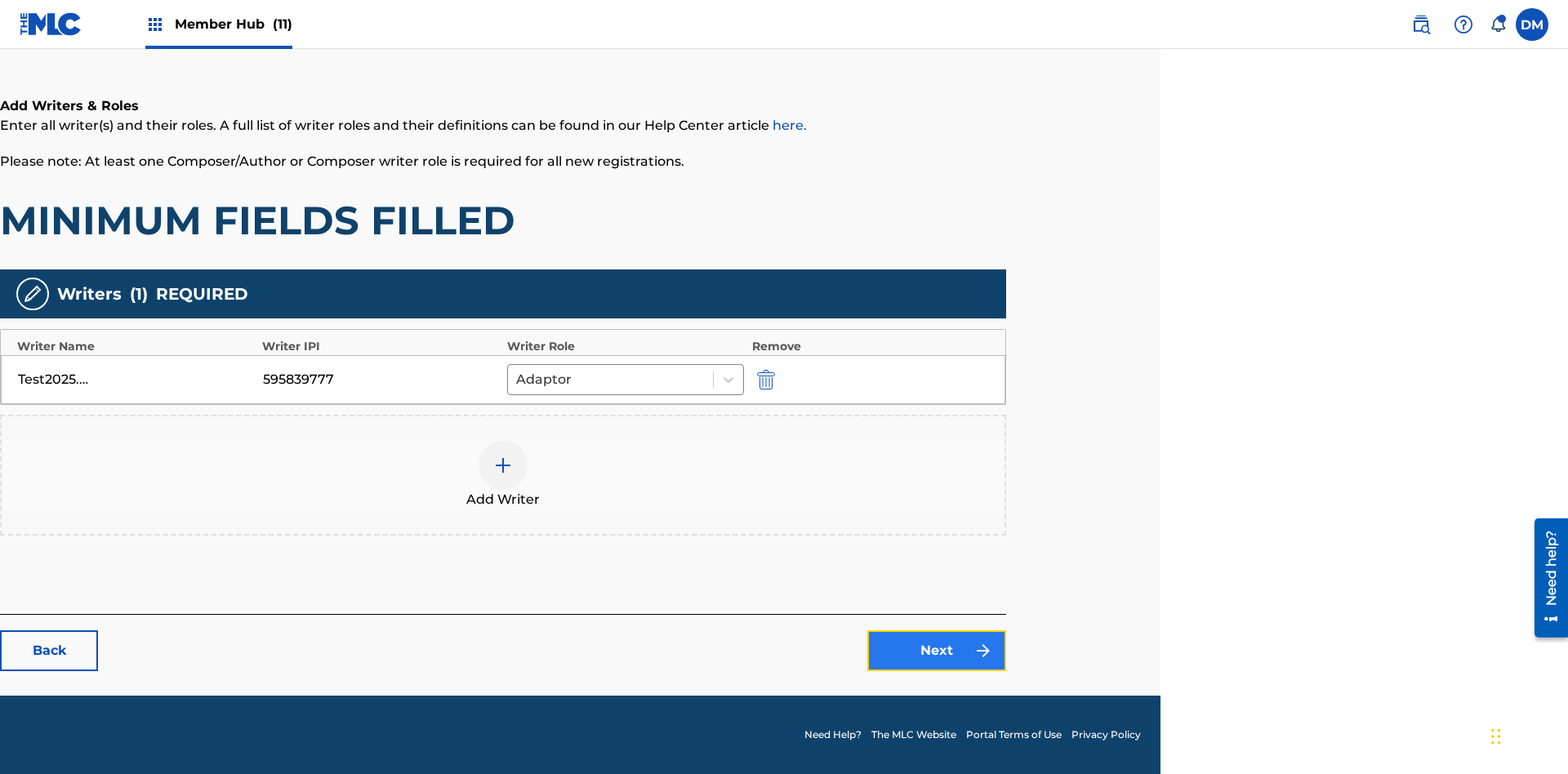
click at [937, 651] on link "Next" at bounding box center [937, 650] width 139 height 40
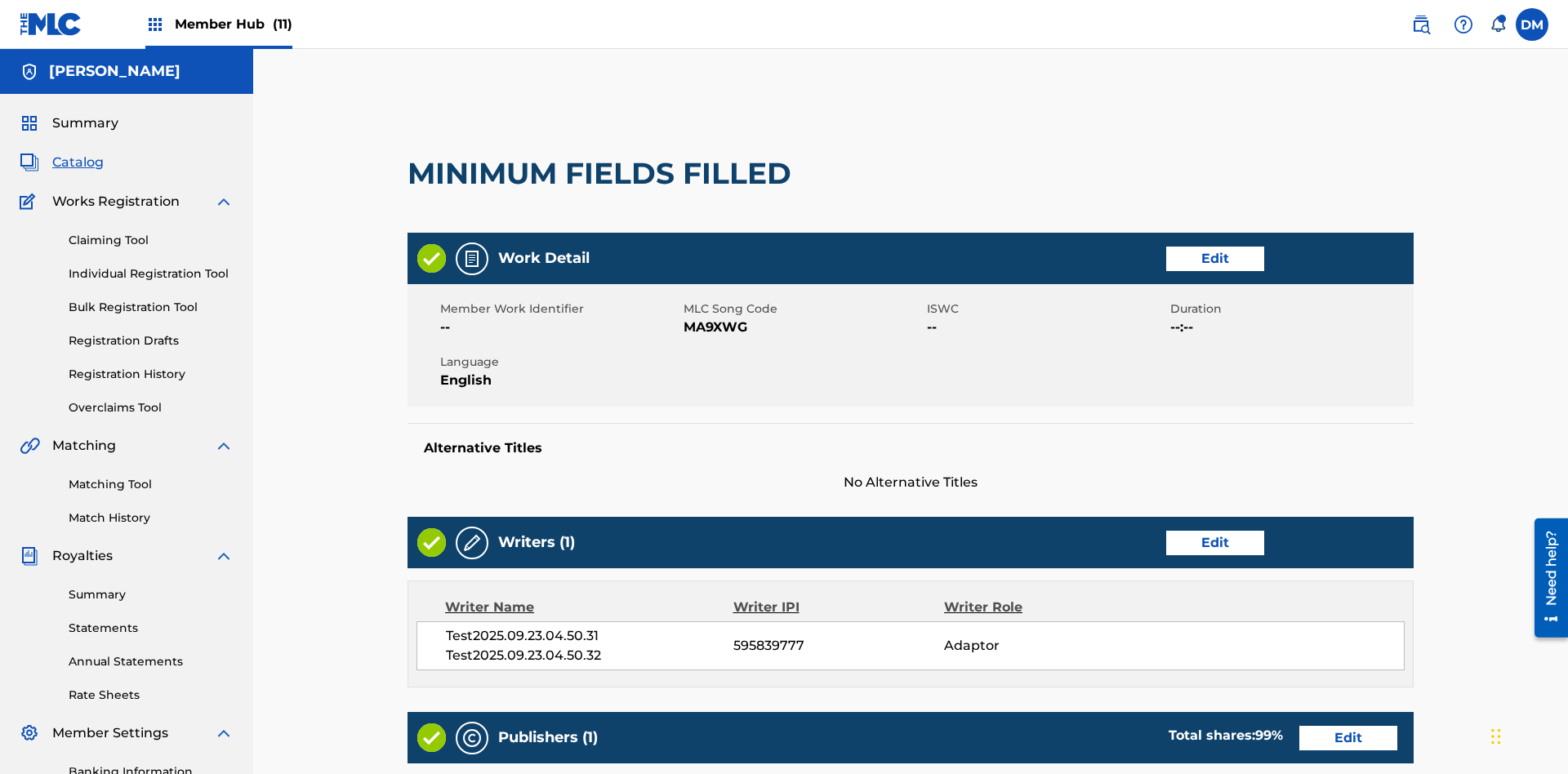
scroll to position [418, 408]
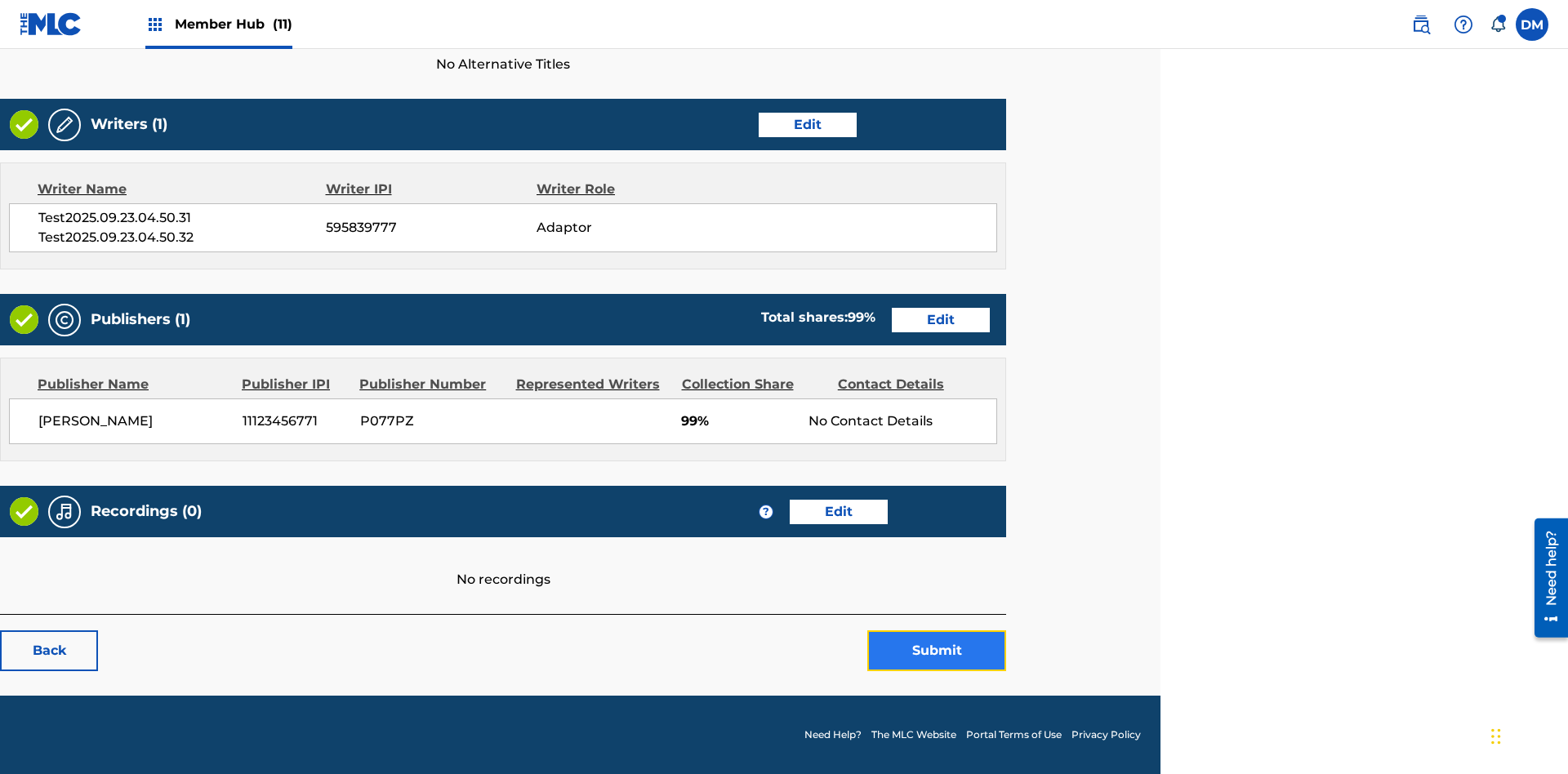
click at [937, 651] on button "Submit" at bounding box center [937, 650] width 139 height 40
